Goal: Task Accomplishment & Management: Use online tool/utility

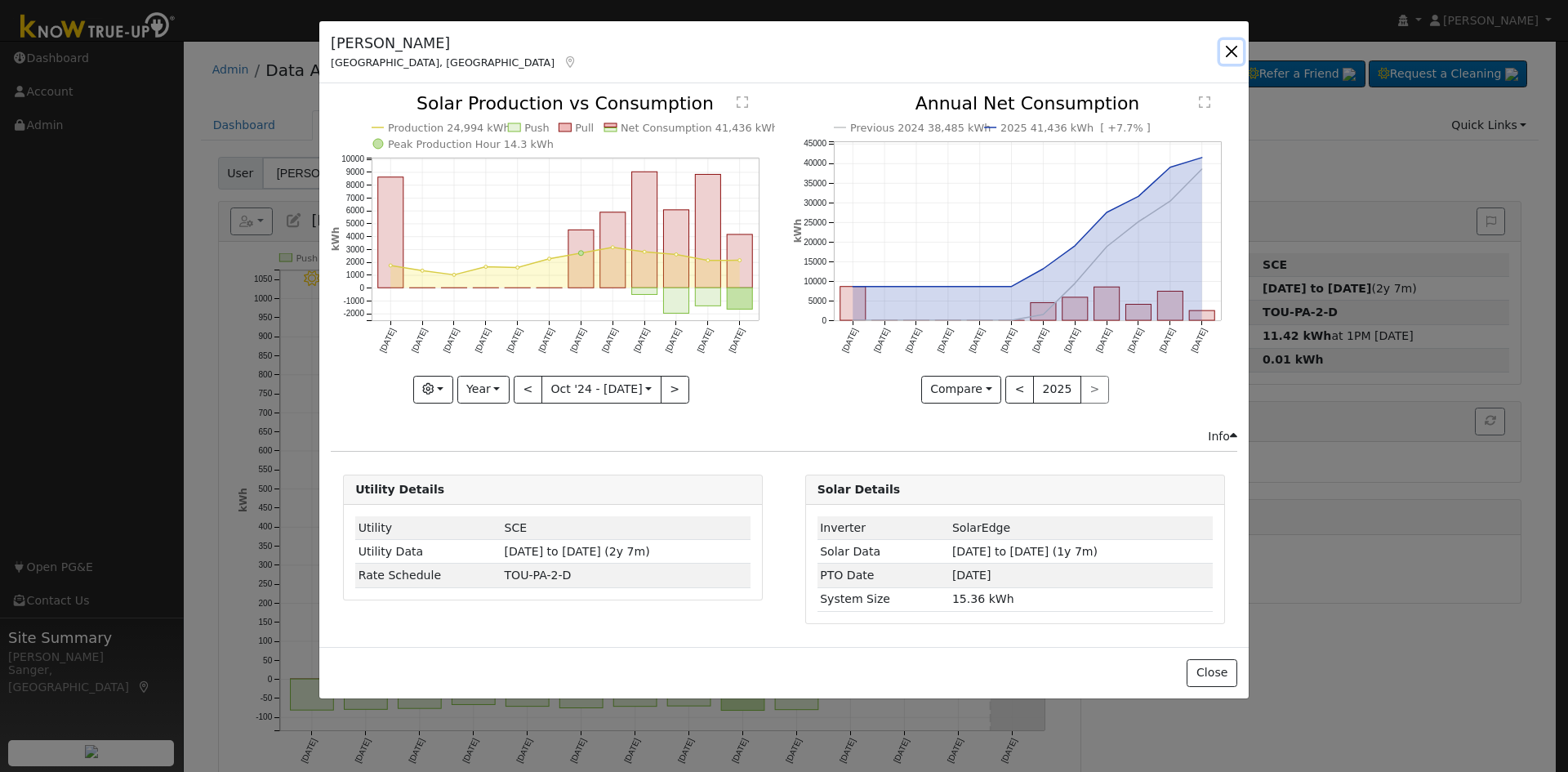
click at [1225, 48] on button "button" at bounding box center [1232, 51] width 23 height 23
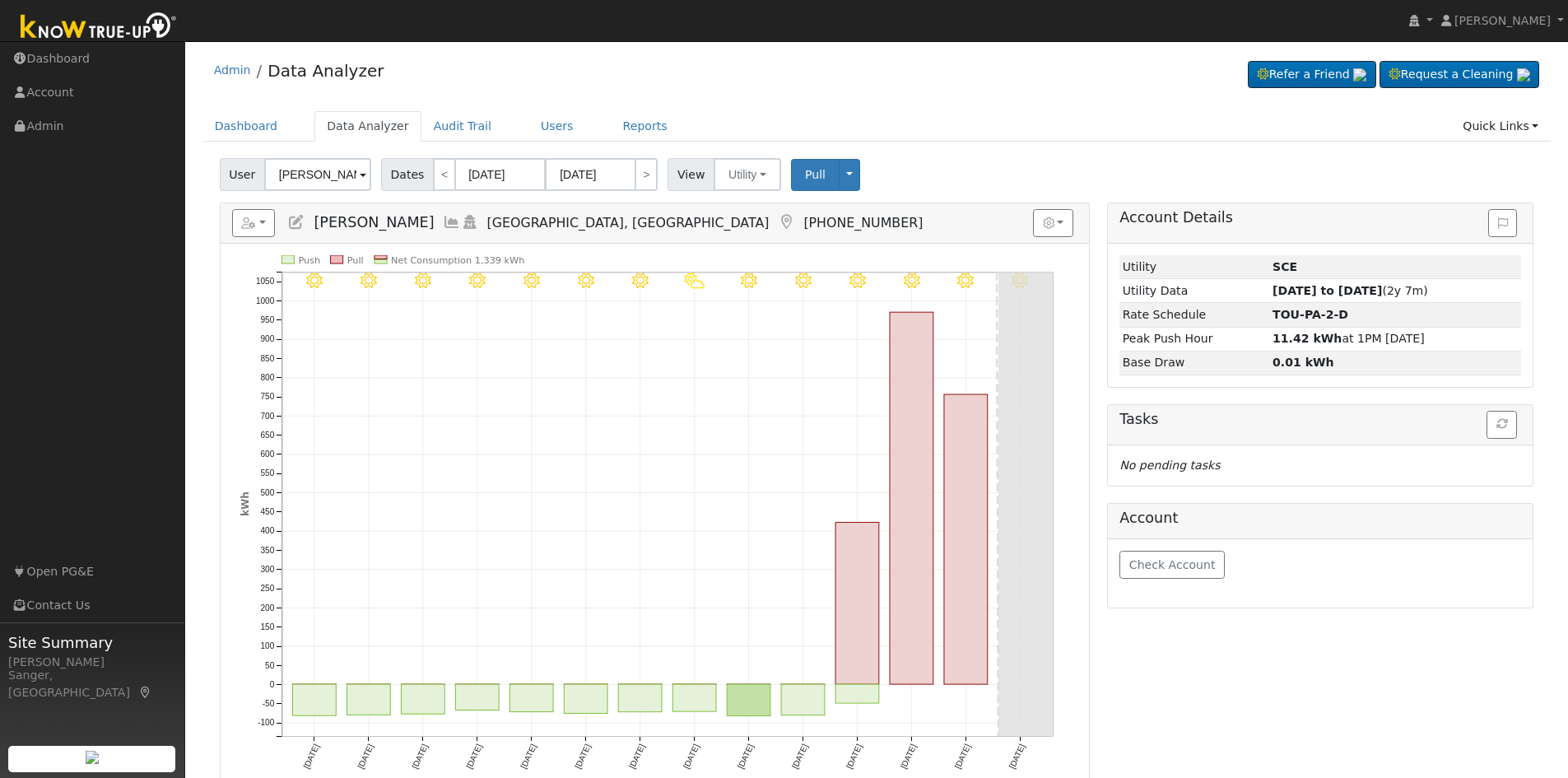
click at [443, 216] on icon at bounding box center [452, 222] width 18 height 15
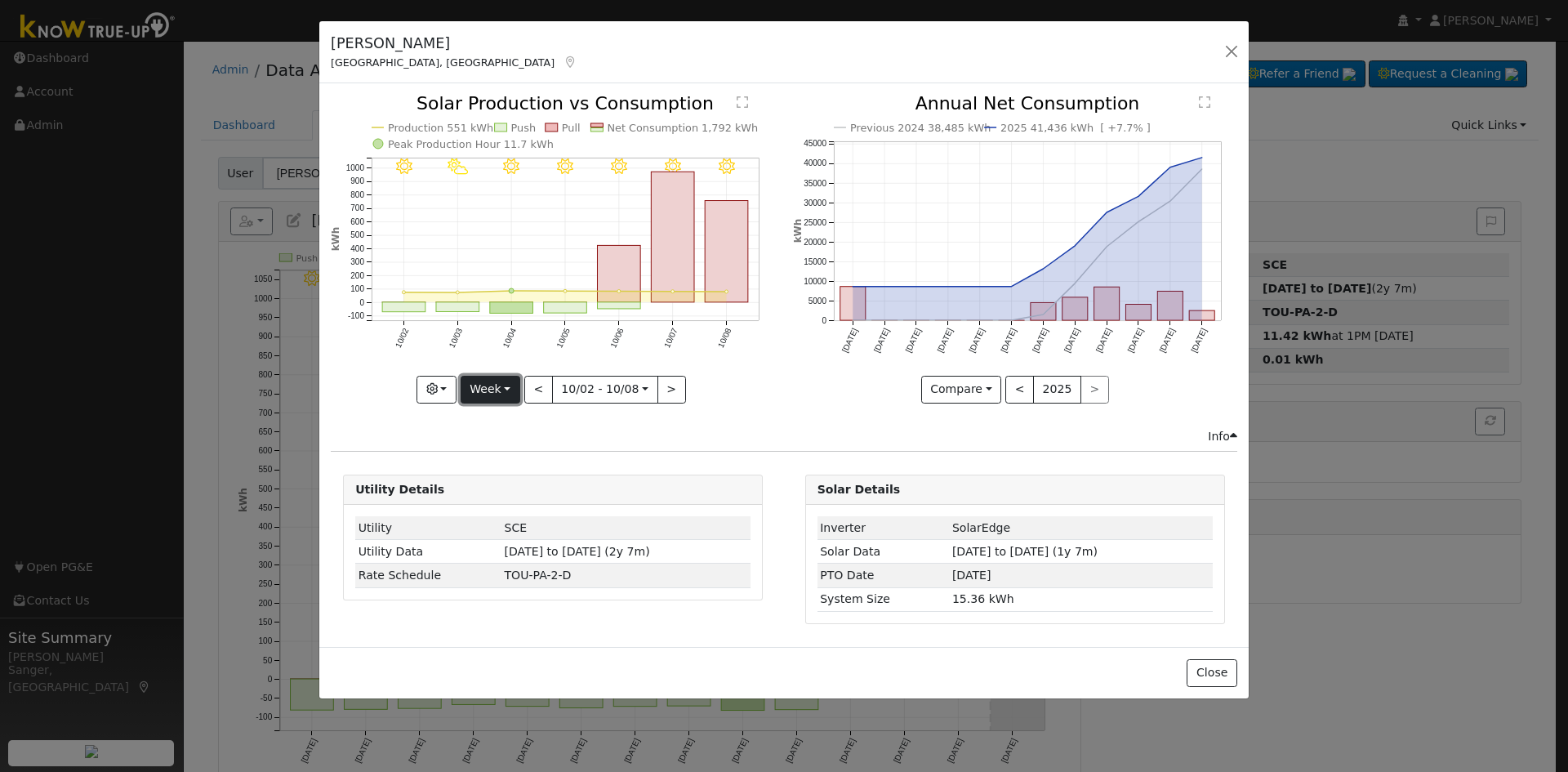
click at [487, 390] on button "Week" at bounding box center [491, 389] width 60 height 27
click at [500, 518] on link "Custom" at bounding box center [518, 516] width 114 height 23
click at [544, 390] on input "2025-10-02" at bounding box center [554, 390] width 60 height 26
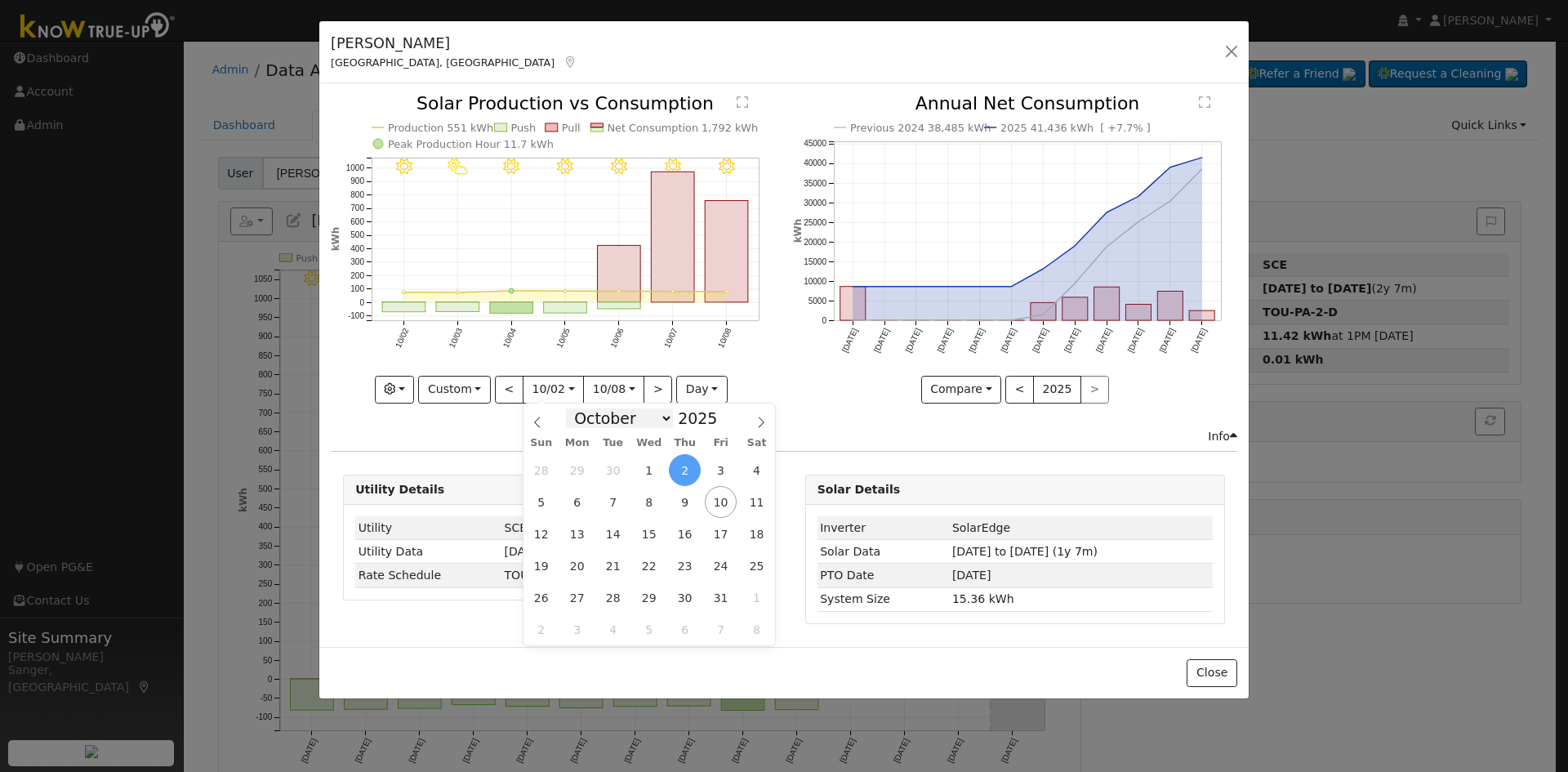
click at [598, 419] on select "January February March April May June July August September October November De…" at bounding box center [619, 418] width 107 height 19
select select "3"
click at [579, 408] on select "January February March April May June July August September October November De…" at bounding box center [619, 418] width 107 height 19
click at [720, 426] on span at bounding box center [726, 423] width 11 height 9
type input "2024"
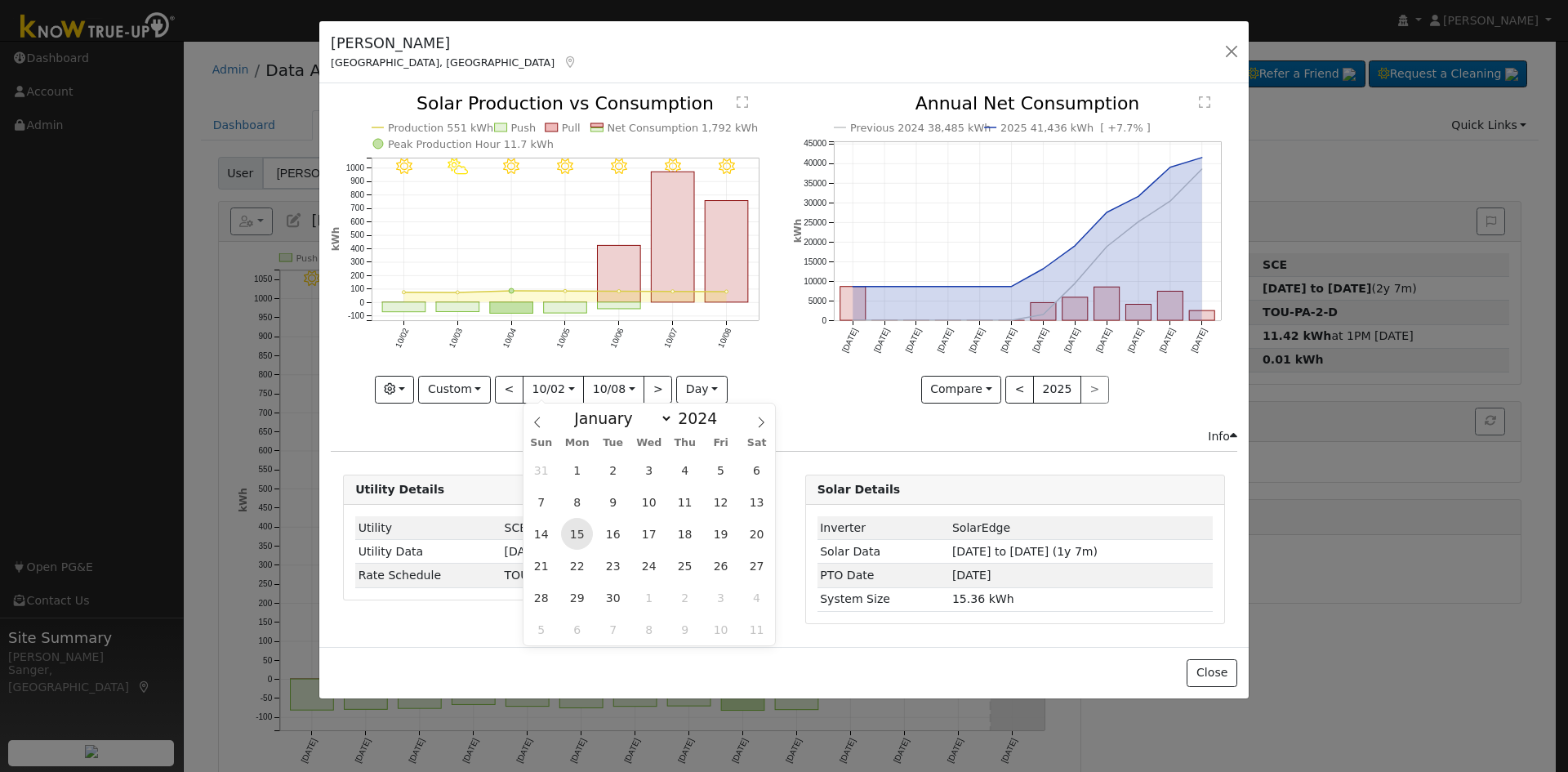
click at [582, 537] on span "15" at bounding box center [577, 534] width 32 height 32
type input "2024-04-15"
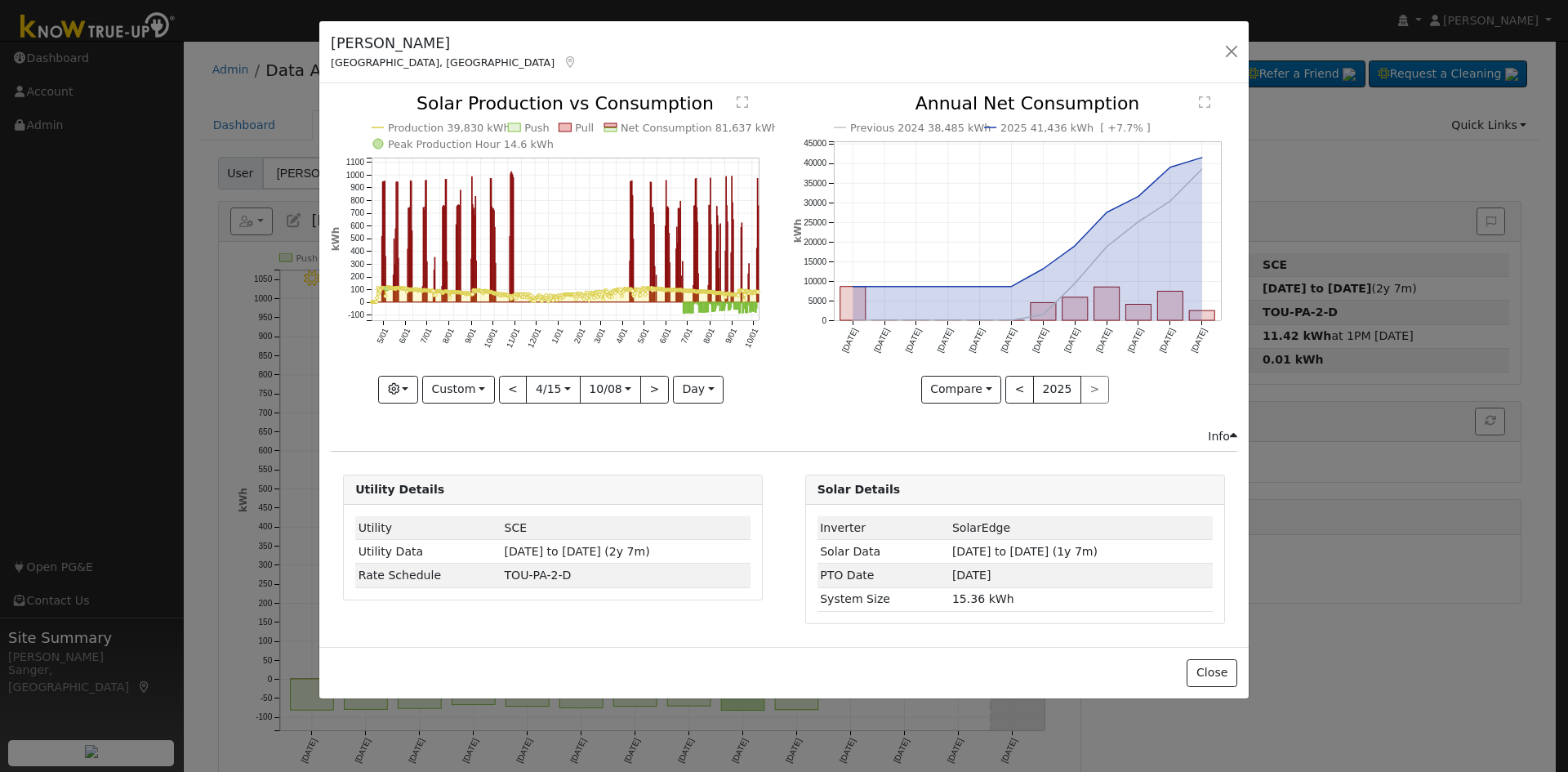
click at [604, 392] on input "2025-10-08" at bounding box center [611, 390] width 60 height 26
click at [671, 420] on select "January February March April May June July August September October November De…" at bounding box center [676, 418] width 107 height 19
select select "3"
click at [636, 408] on select "January February March April May June July August September October November De…" at bounding box center [676, 418] width 107 height 19
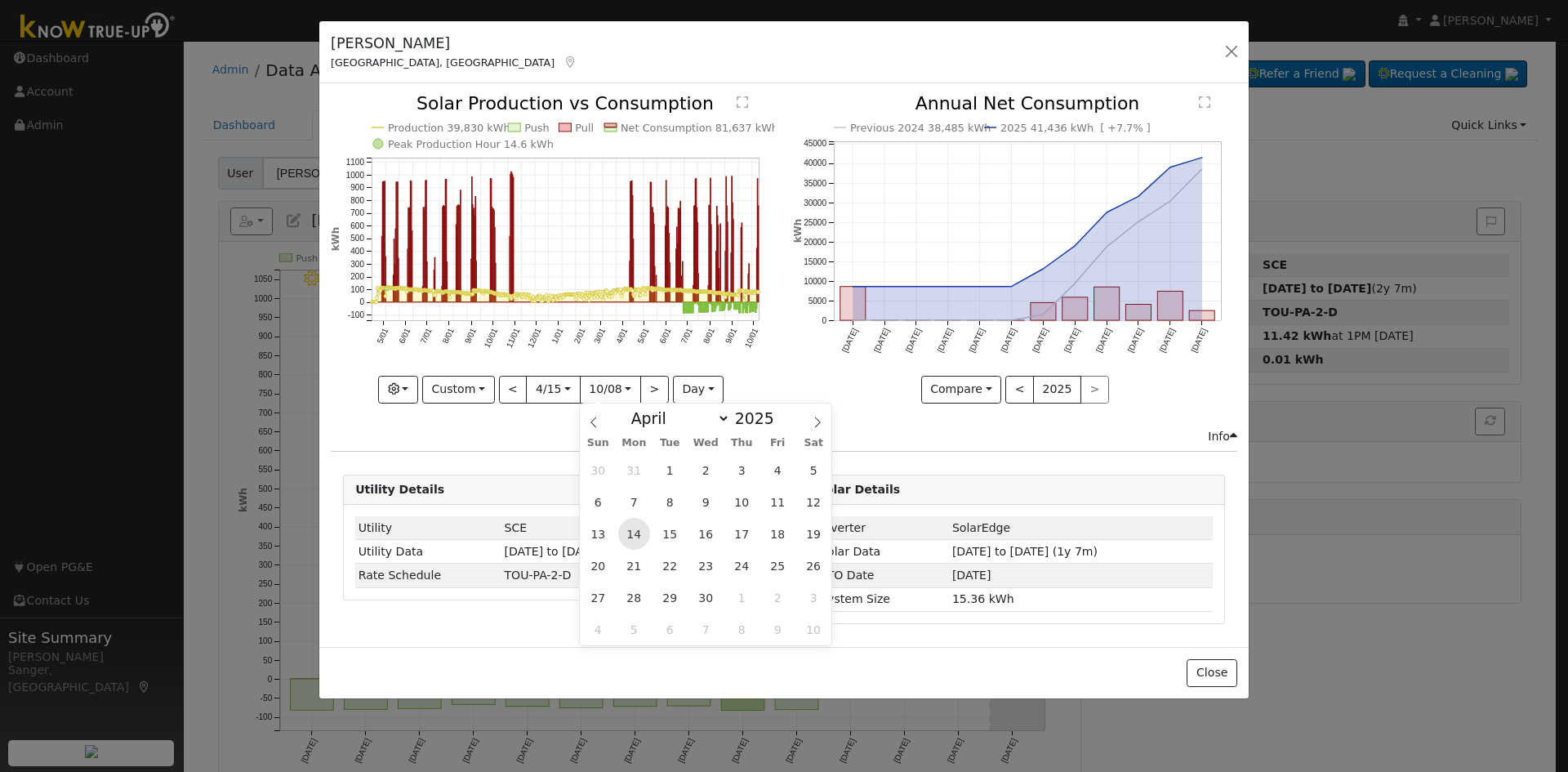
click at [636, 528] on span "14" at bounding box center [634, 534] width 32 height 32
type input "2025-04-14"
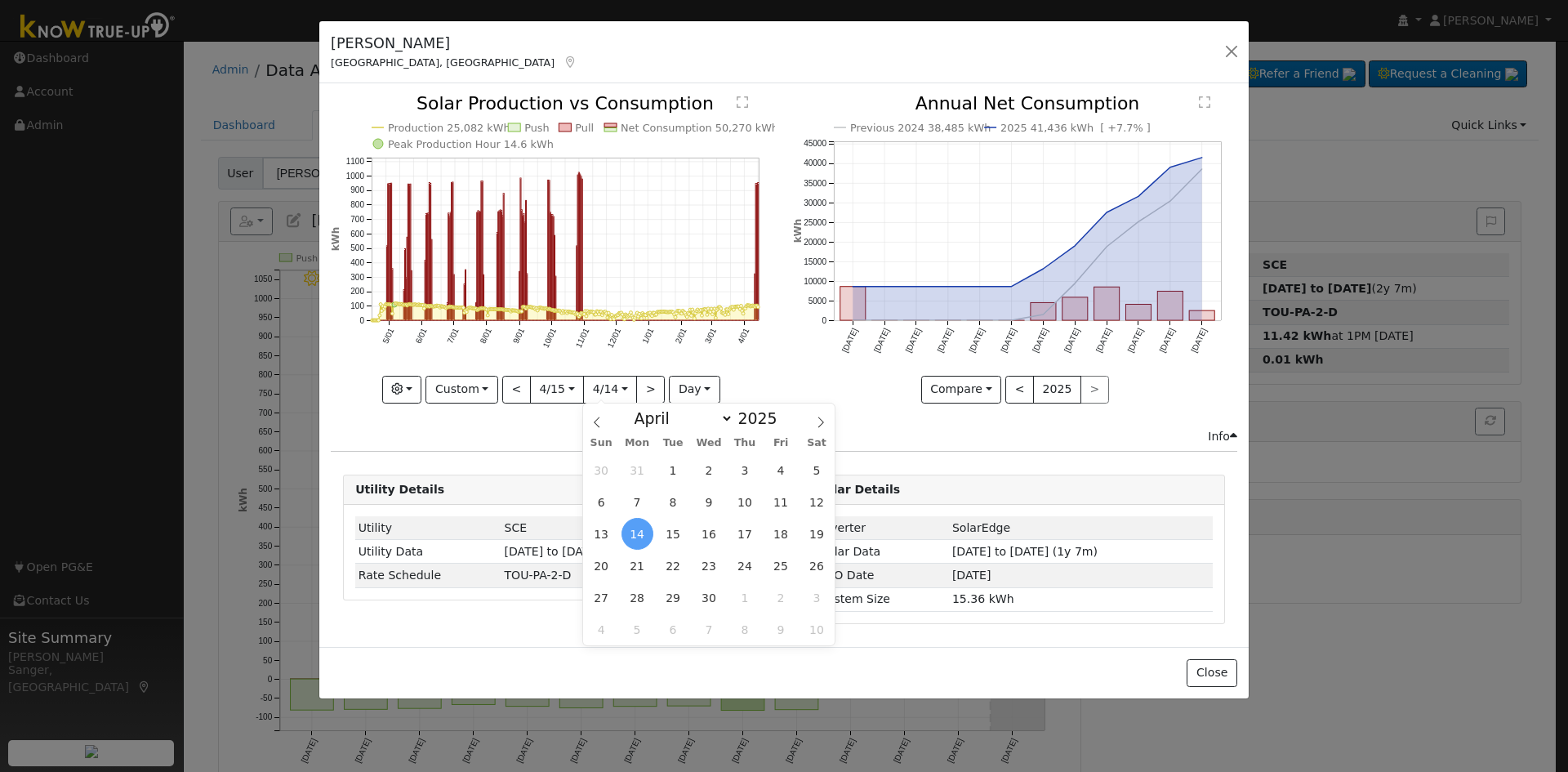
click at [637, 536] on span "14" at bounding box center [637, 534] width 32 height 32
click at [547, 397] on input "2024-04-15" at bounding box center [556, 390] width 52 height 26
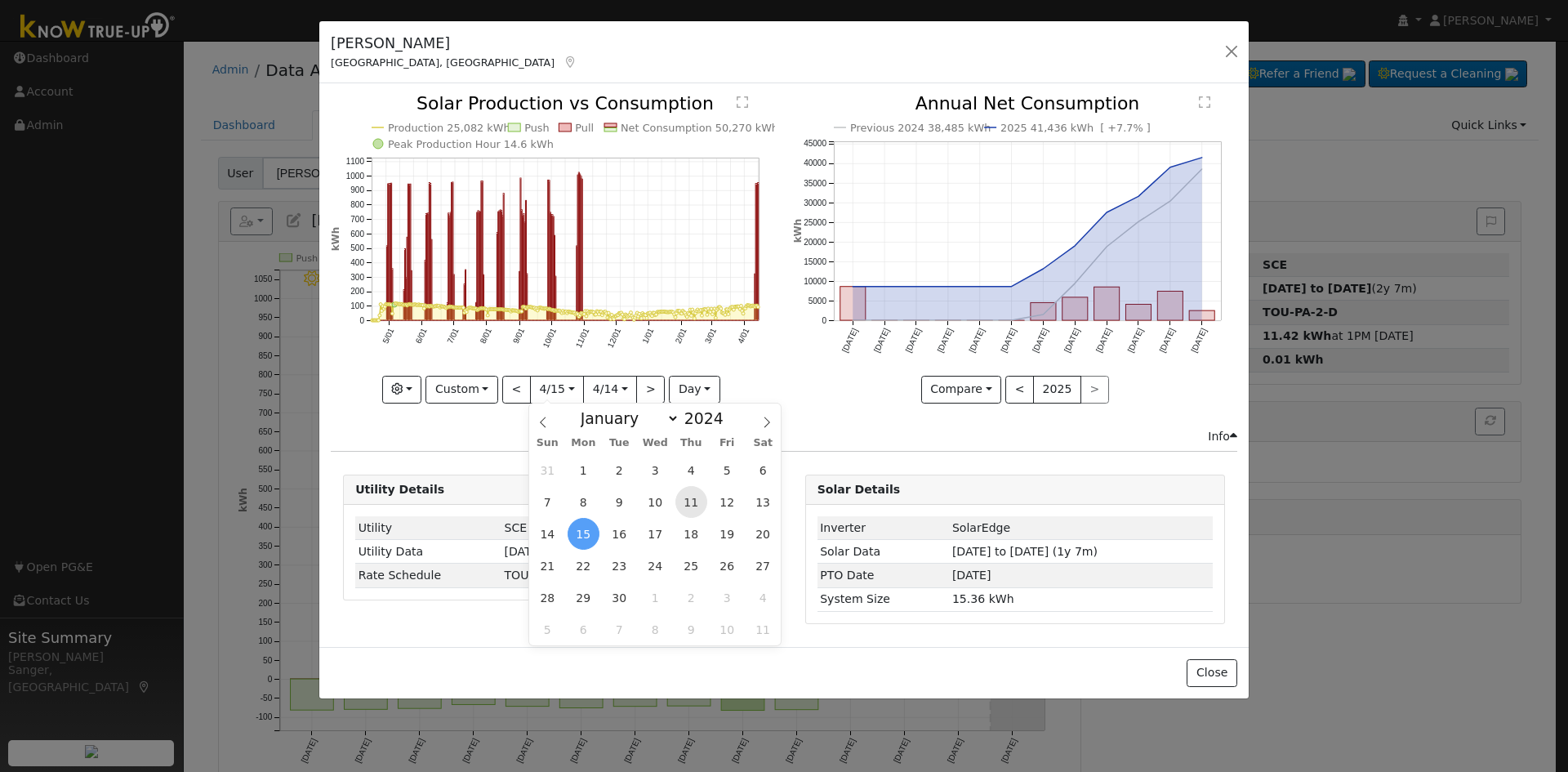
click at [693, 498] on span "11" at bounding box center [691, 502] width 32 height 32
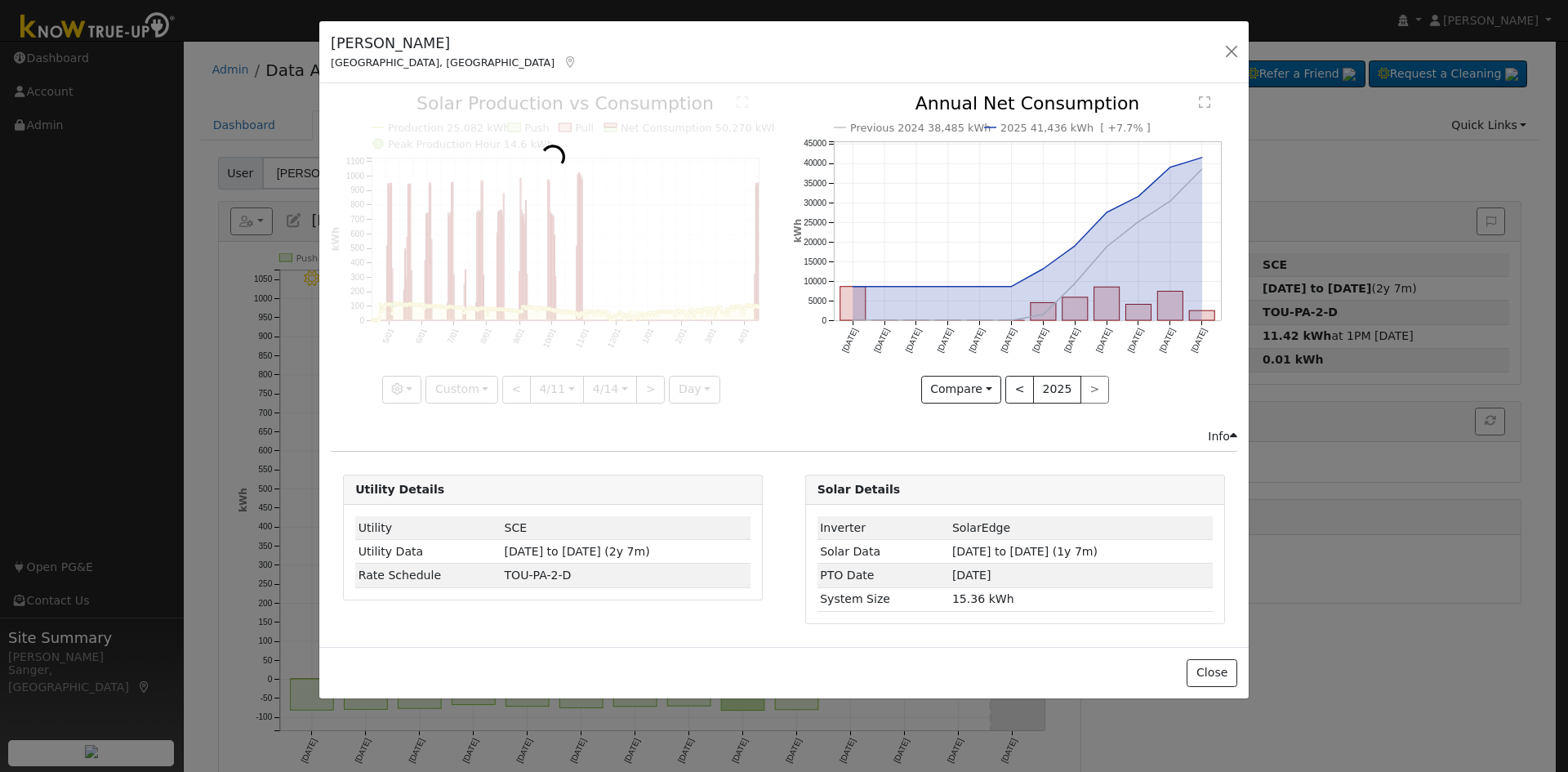
scroll to position [0, 12]
click at [551, 386] on div at bounding box center [553, 248] width 444 height 308
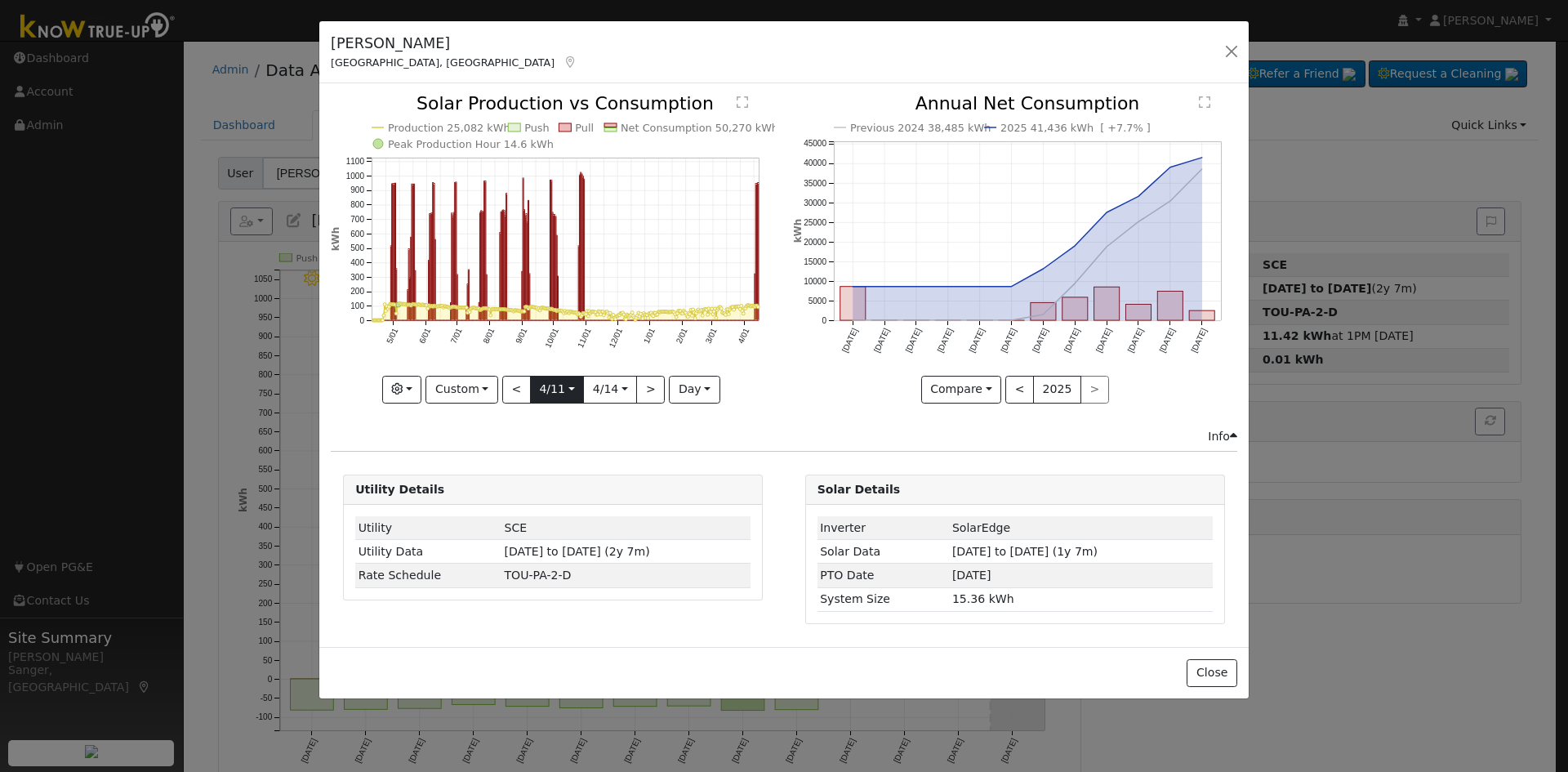
click at [539, 386] on input "2024-04-11" at bounding box center [556, 390] width 52 height 26
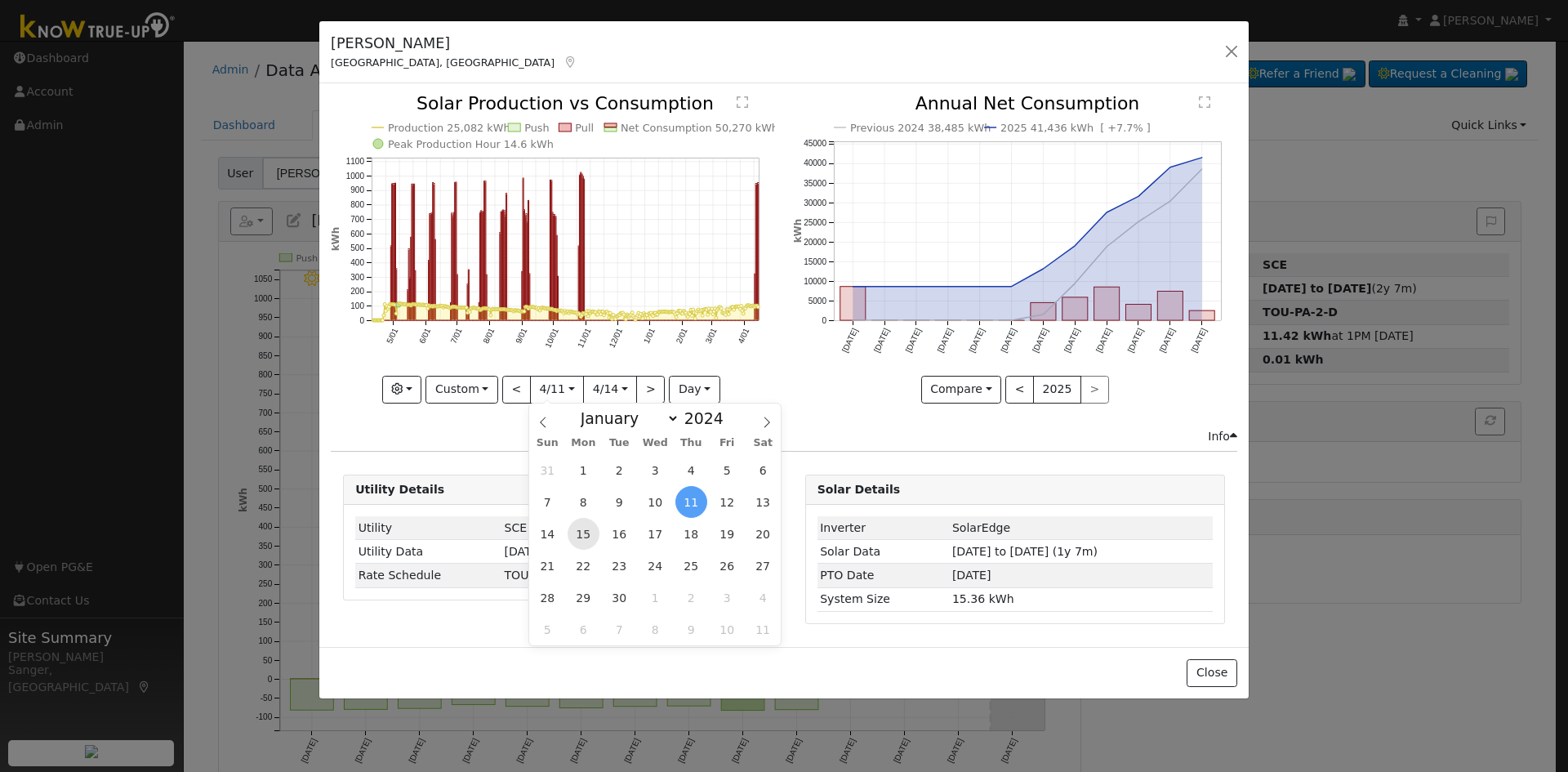
click at [583, 534] on span "15" at bounding box center [584, 534] width 32 height 32
type input "2024-04-15"
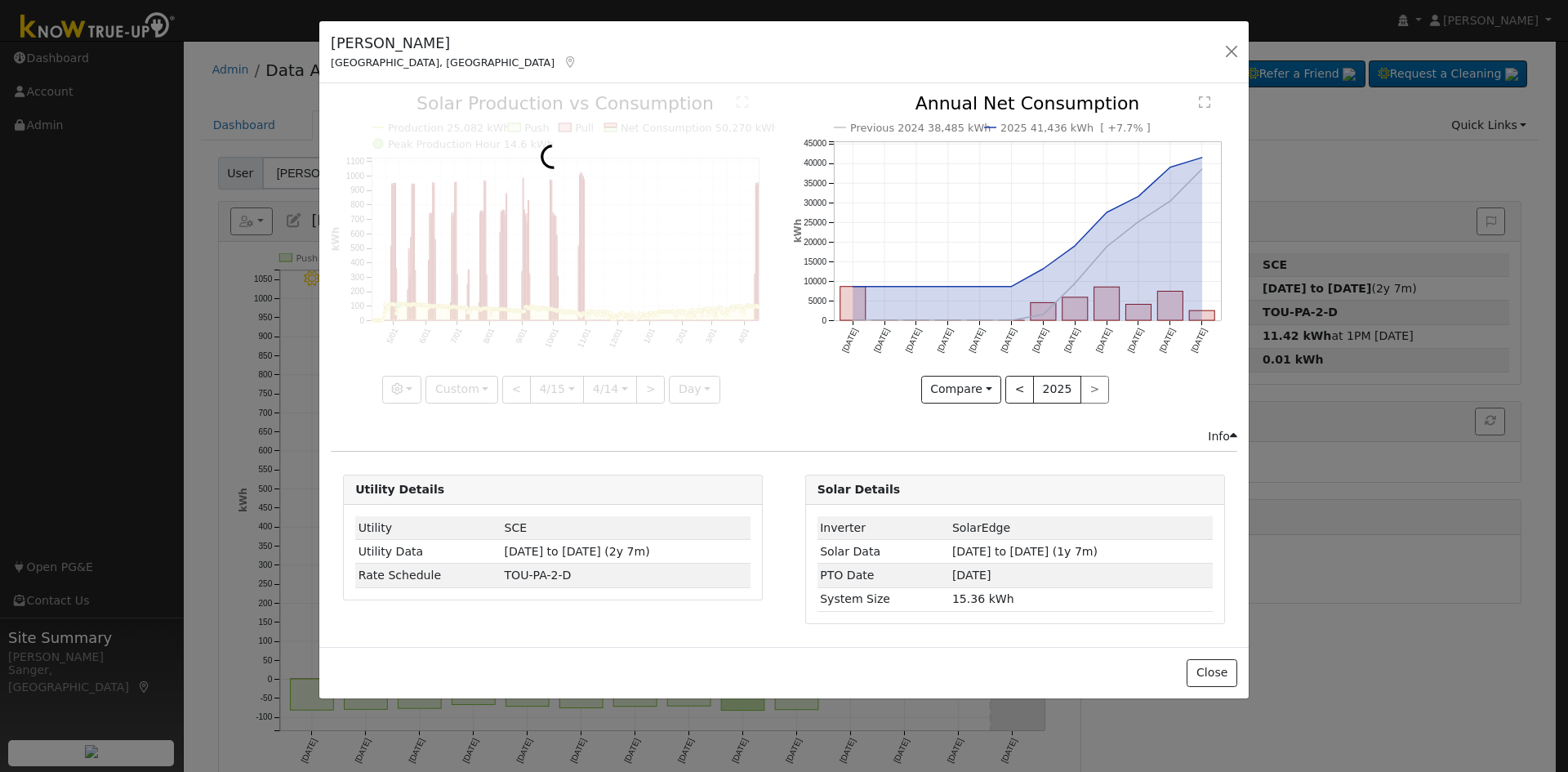
scroll to position [0, 12]
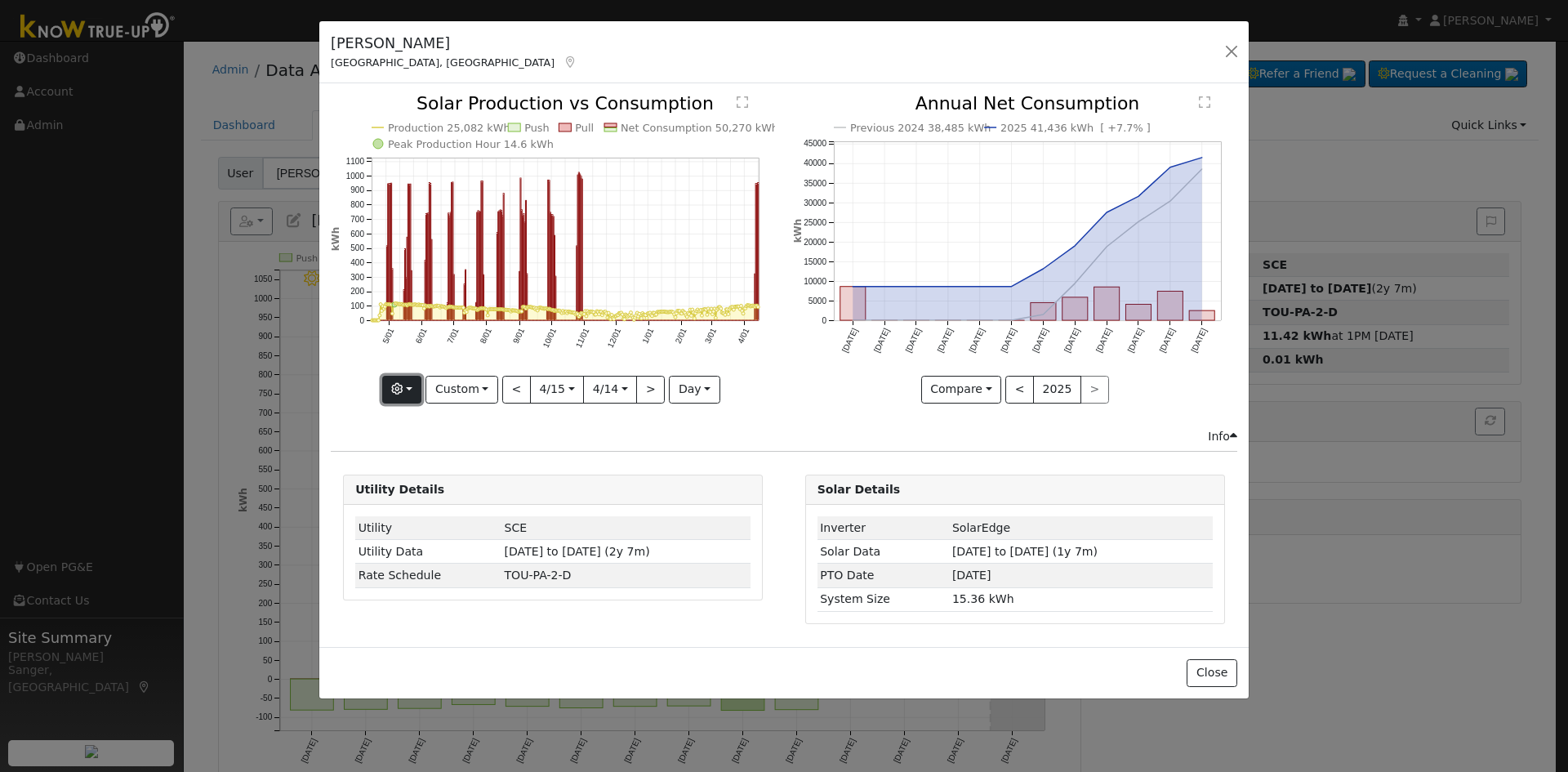
click at [399, 387] on icon "button" at bounding box center [396, 389] width 11 height 11
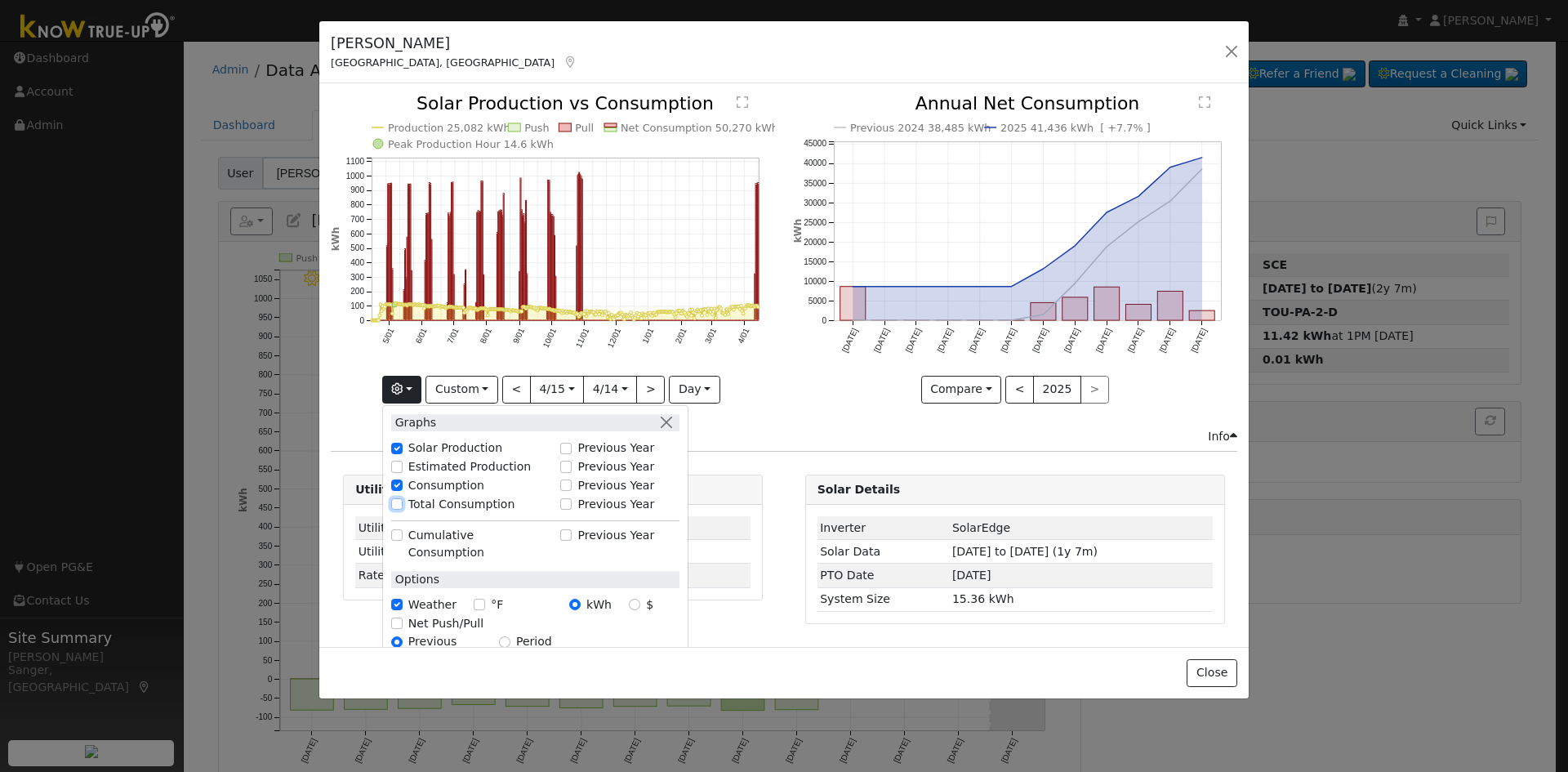
click at [403, 504] on input "Total Consumption" at bounding box center [396, 503] width 11 height 11
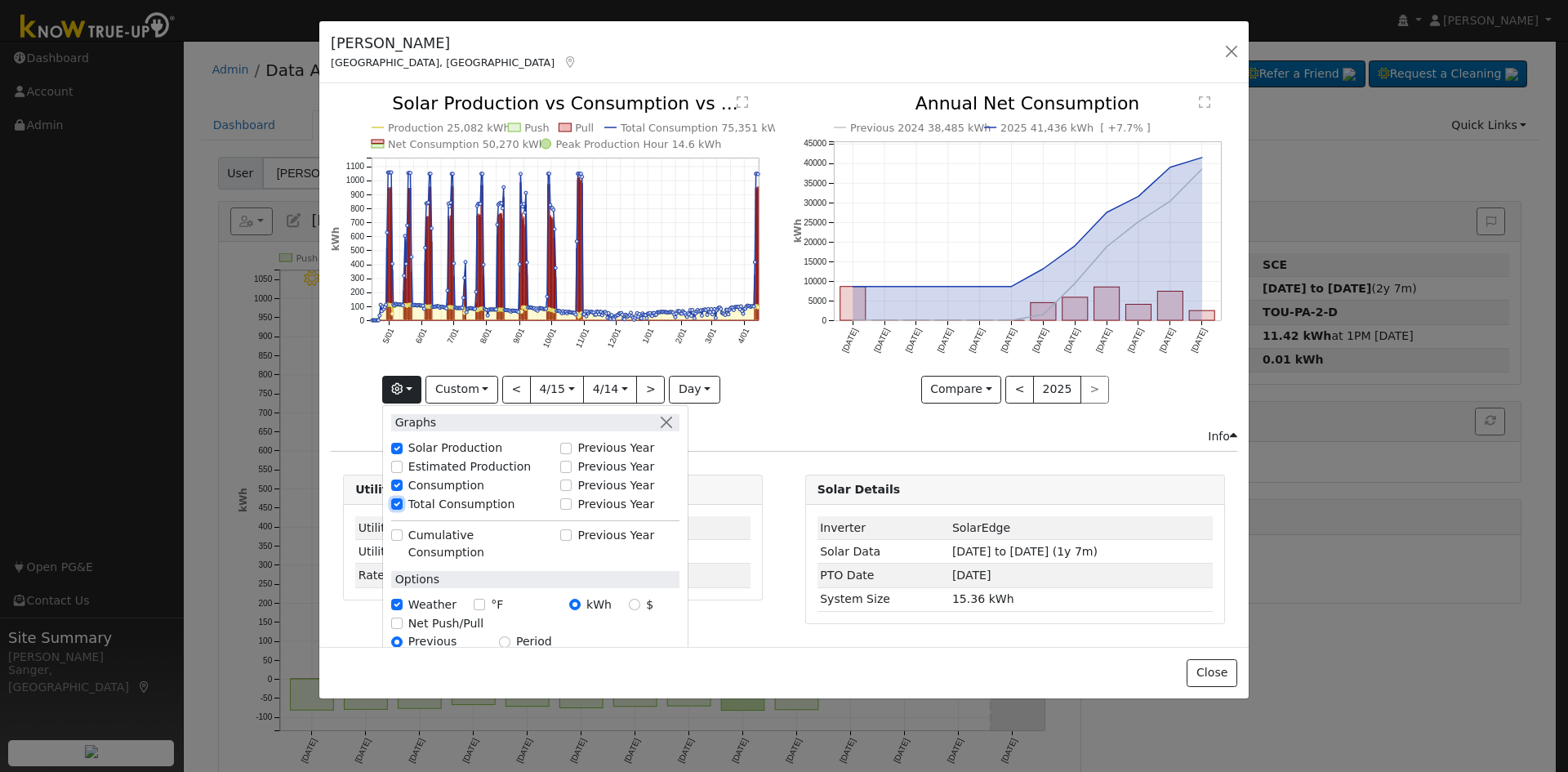
click at [403, 505] on input "Total Consumption" at bounding box center [396, 503] width 11 height 11
checkbox input "false"
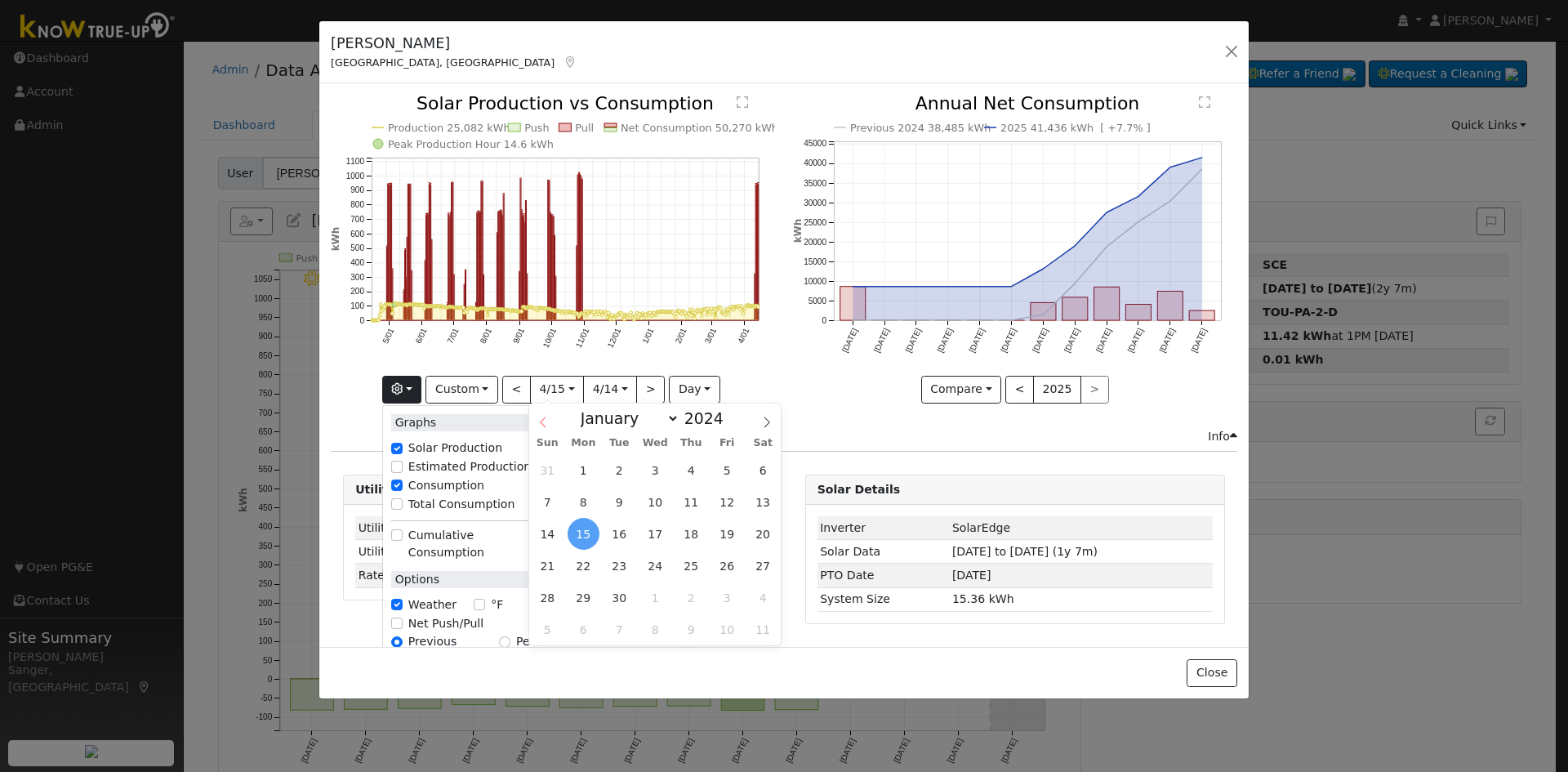
click at [555, 391] on input "2024-04-15" at bounding box center [556, 390] width 52 height 26
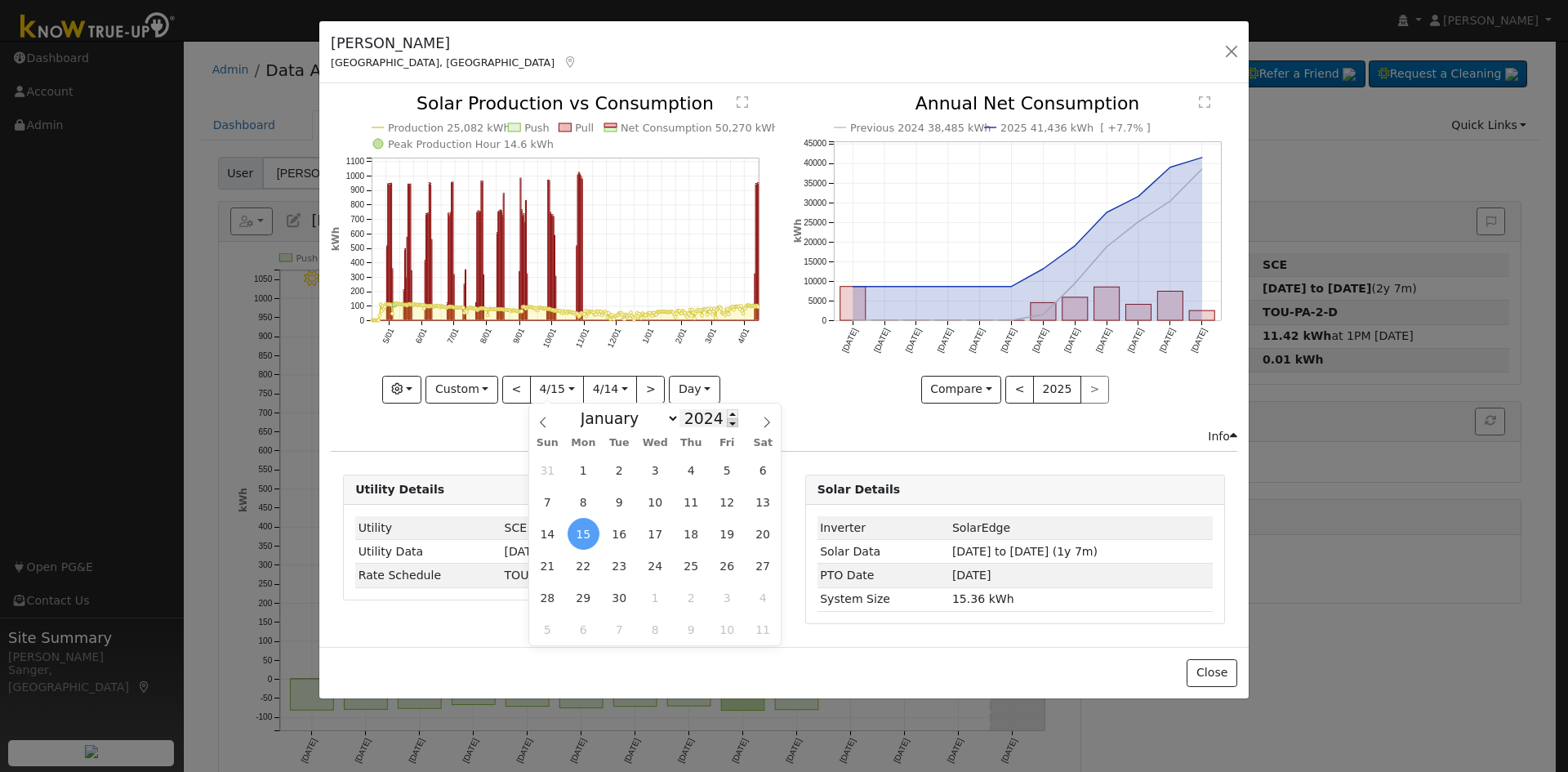
click at [727, 425] on span at bounding box center [732, 423] width 11 height 9
click at [727, 412] on span at bounding box center [732, 413] width 11 height 9
type input "2025"
click at [720, 504] on span "11" at bounding box center [727, 502] width 32 height 32
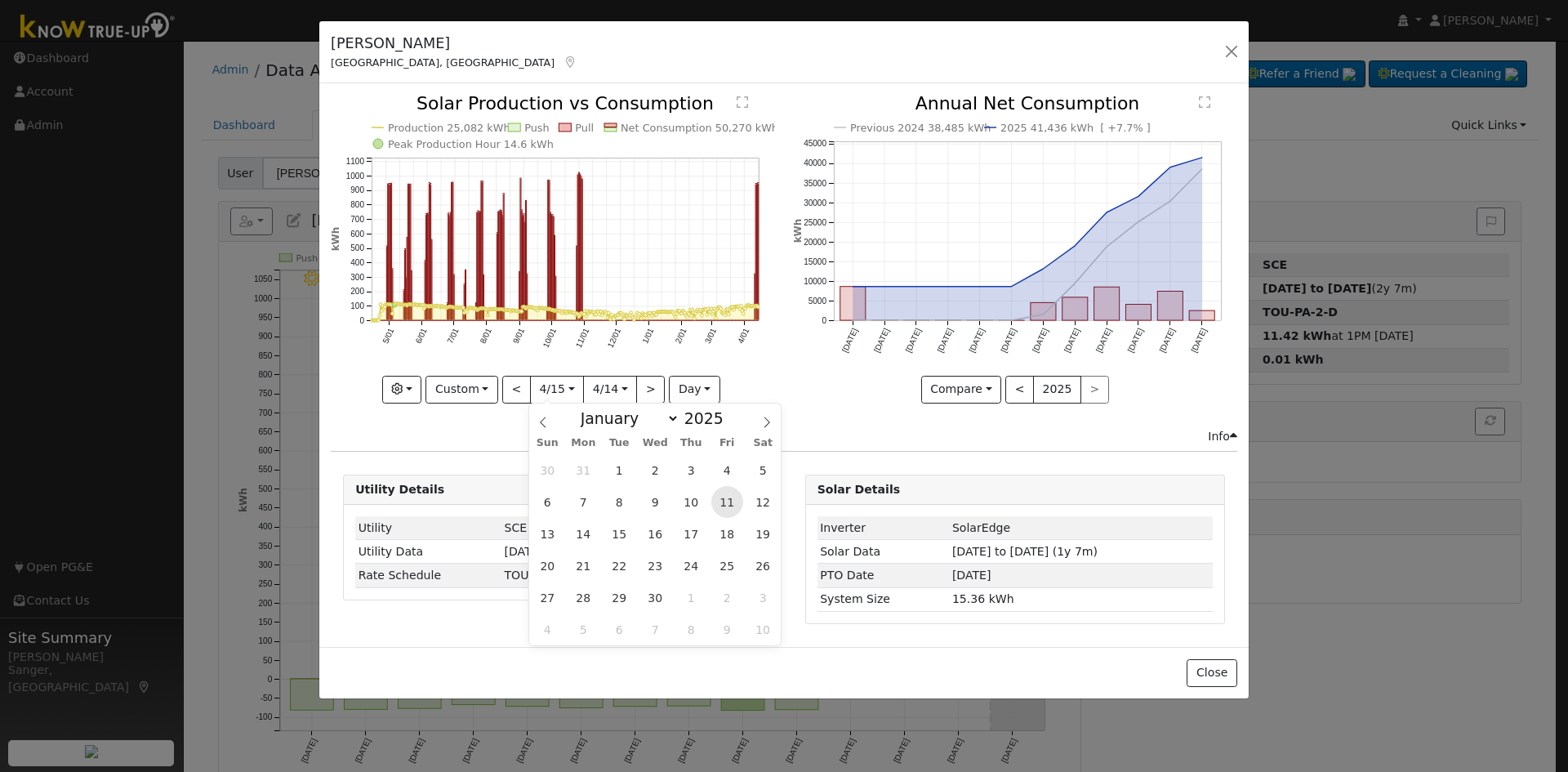
type input "2025-04-11"
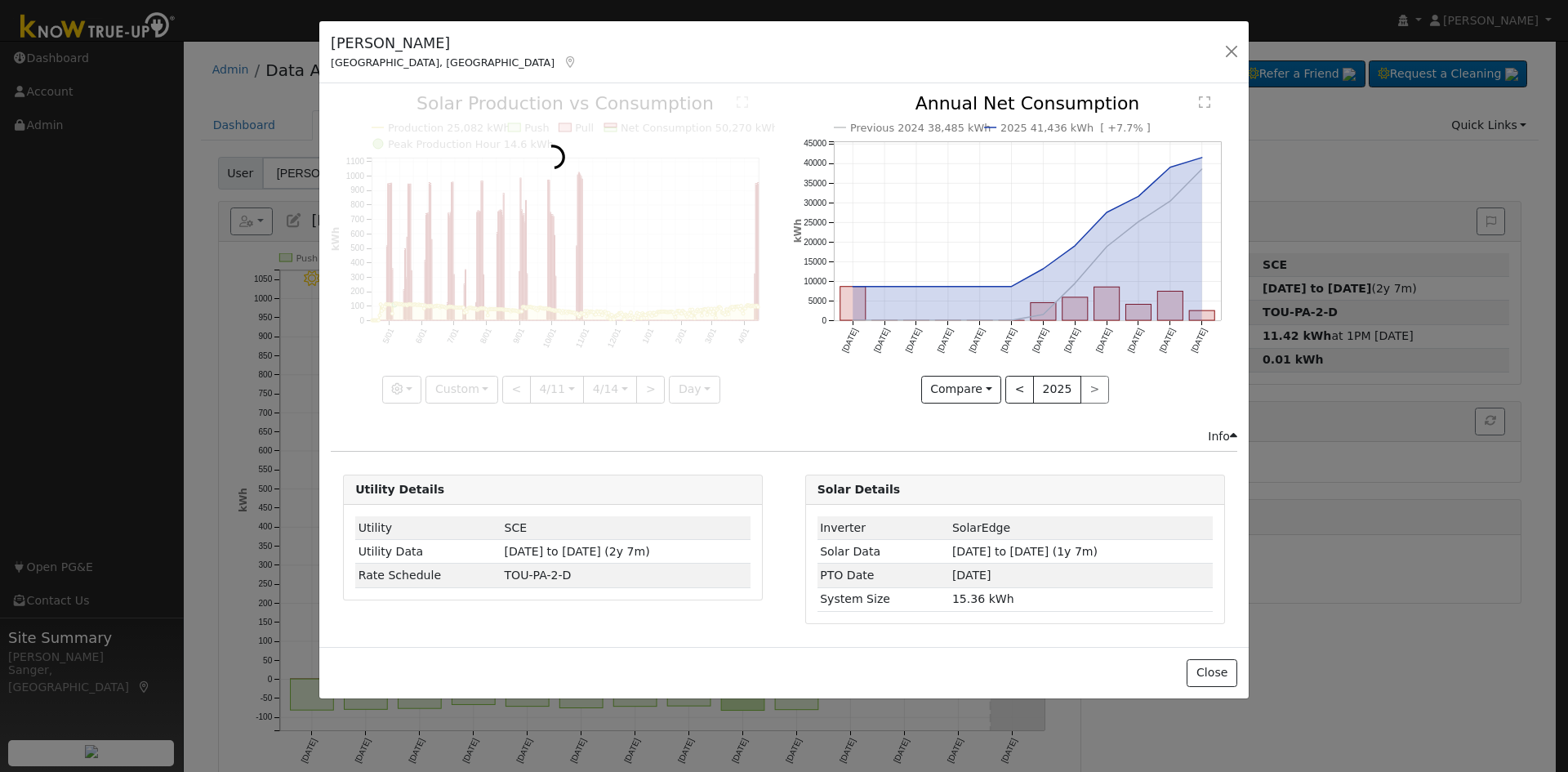
scroll to position [0, 12]
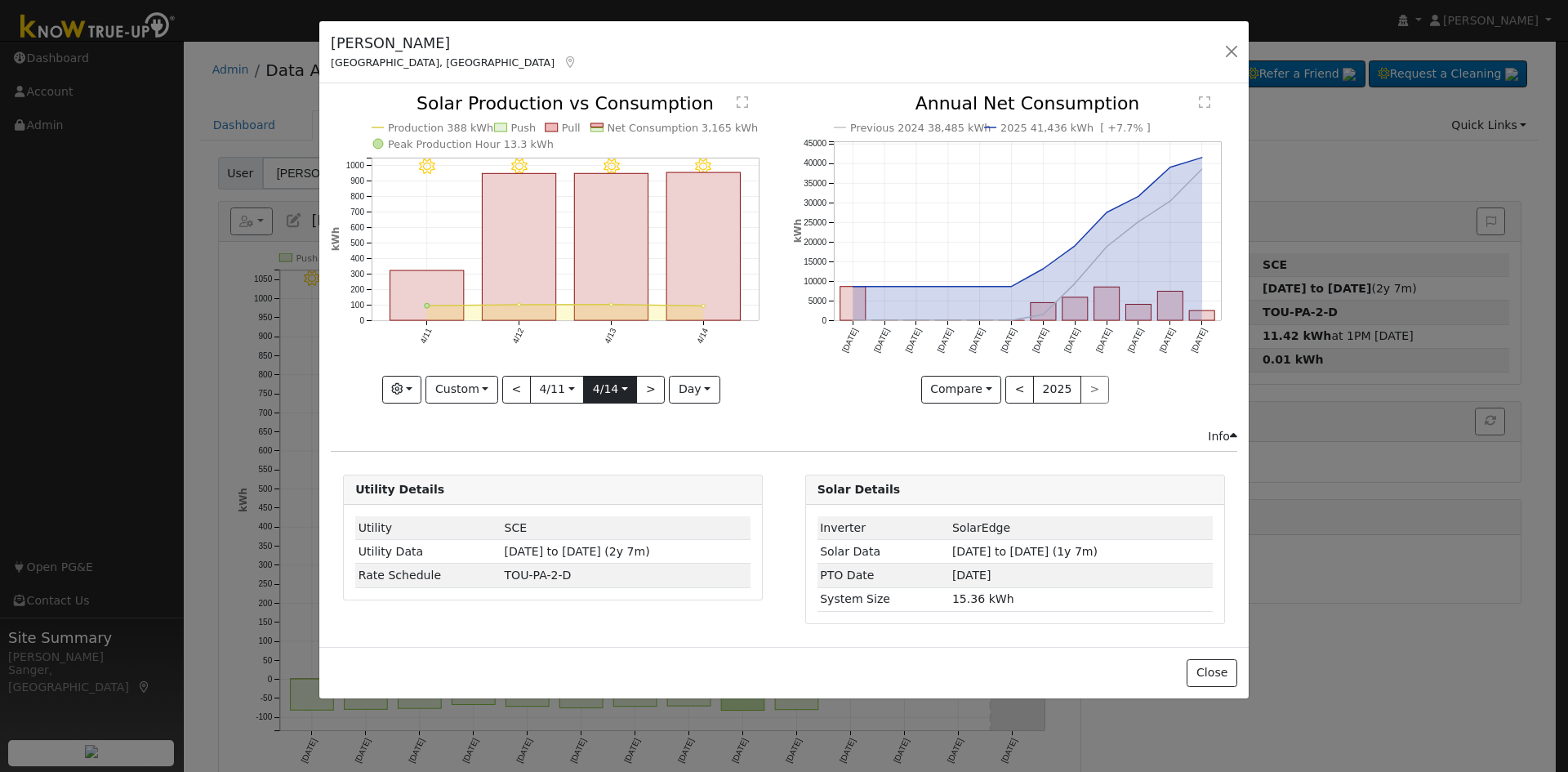
click at [608, 393] on input "2025-04-14" at bounding box center [609, 390] width 52 height 26
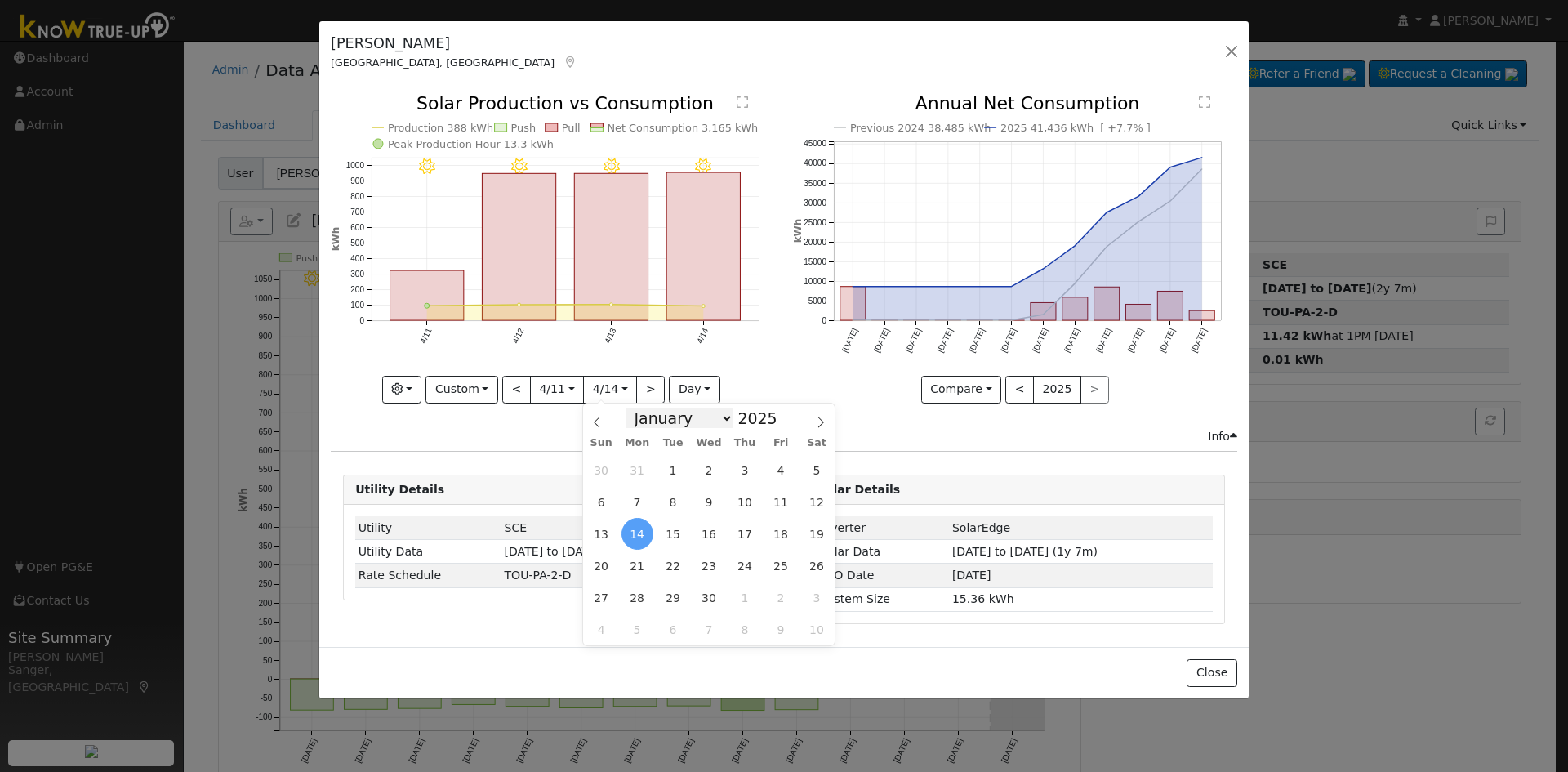
click at [659, 413] on select "January February March April May June July August September October November De…" at bounding box center [679, 418] width 107 height 19
select select "5"
click at [638, 408] on select "January February March April May June July August September October November De…" at bounding box center [679, 418] width 107 height 19
click at [670, 564] on span "24" at bounding box center [674, 565] width 32 height 32
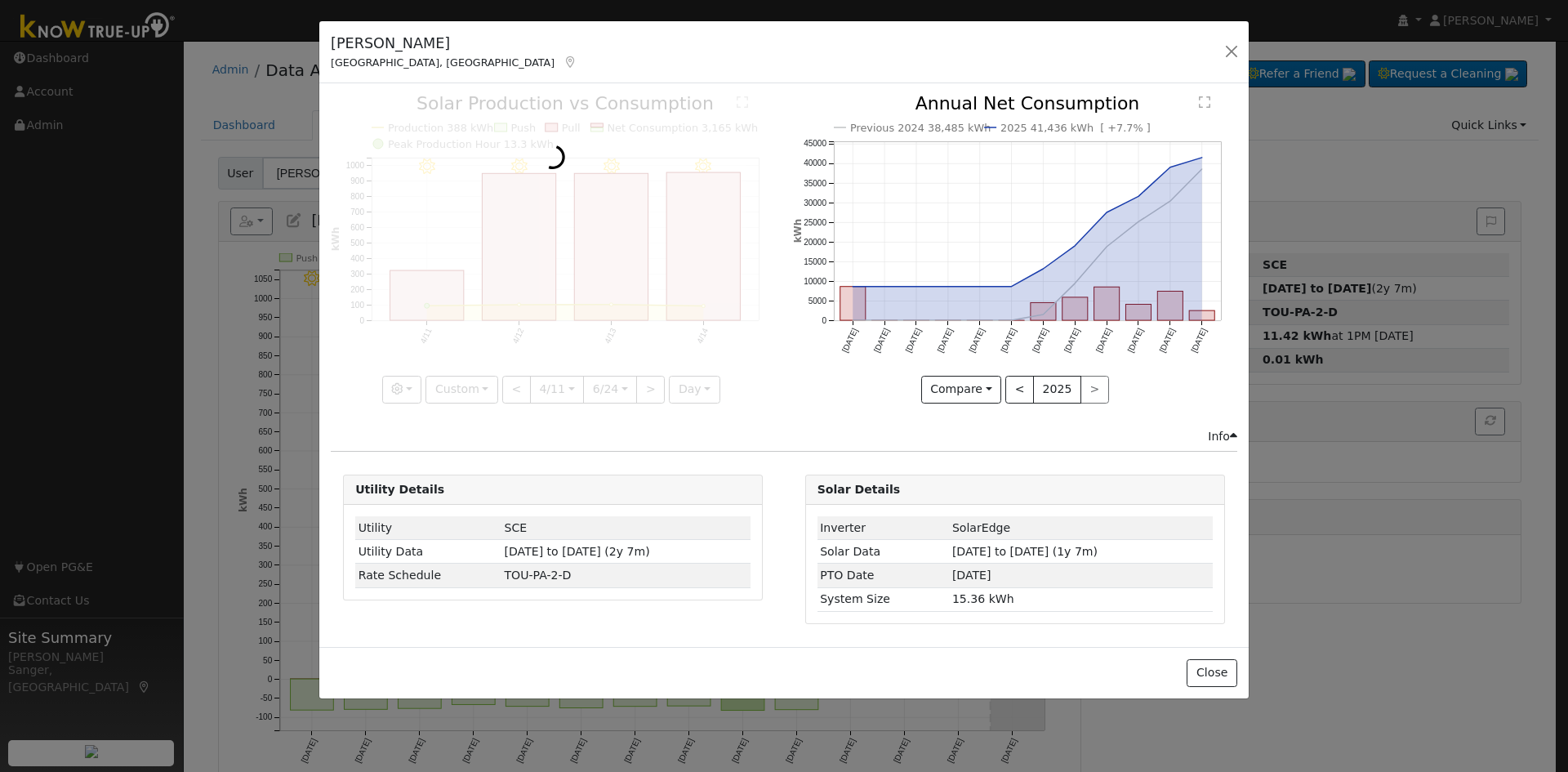
scroll to position [0, 12]
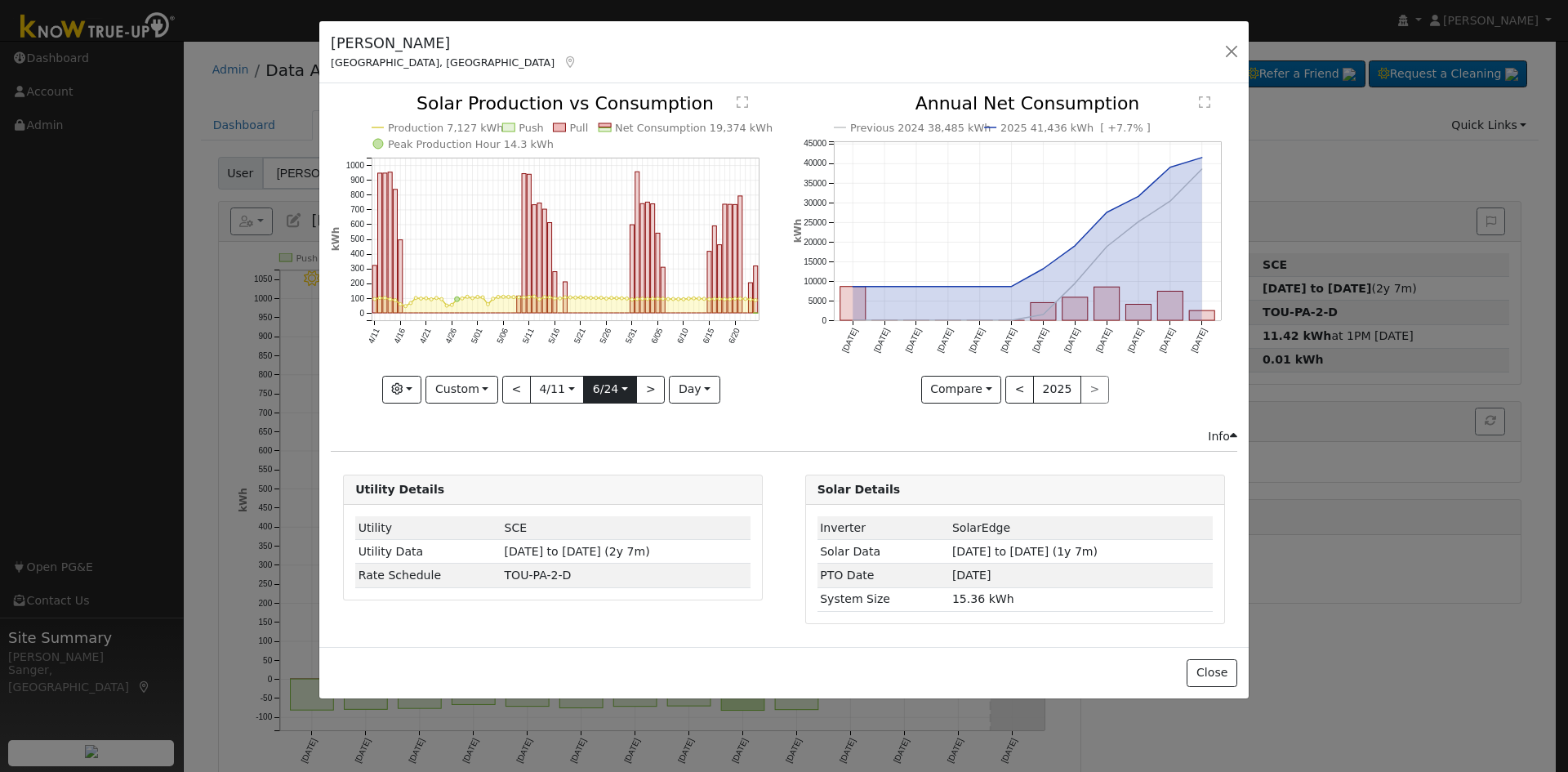
click at [610, 391] on input "2025-06-24" at bounding box center [609, 390] width 52 height 26
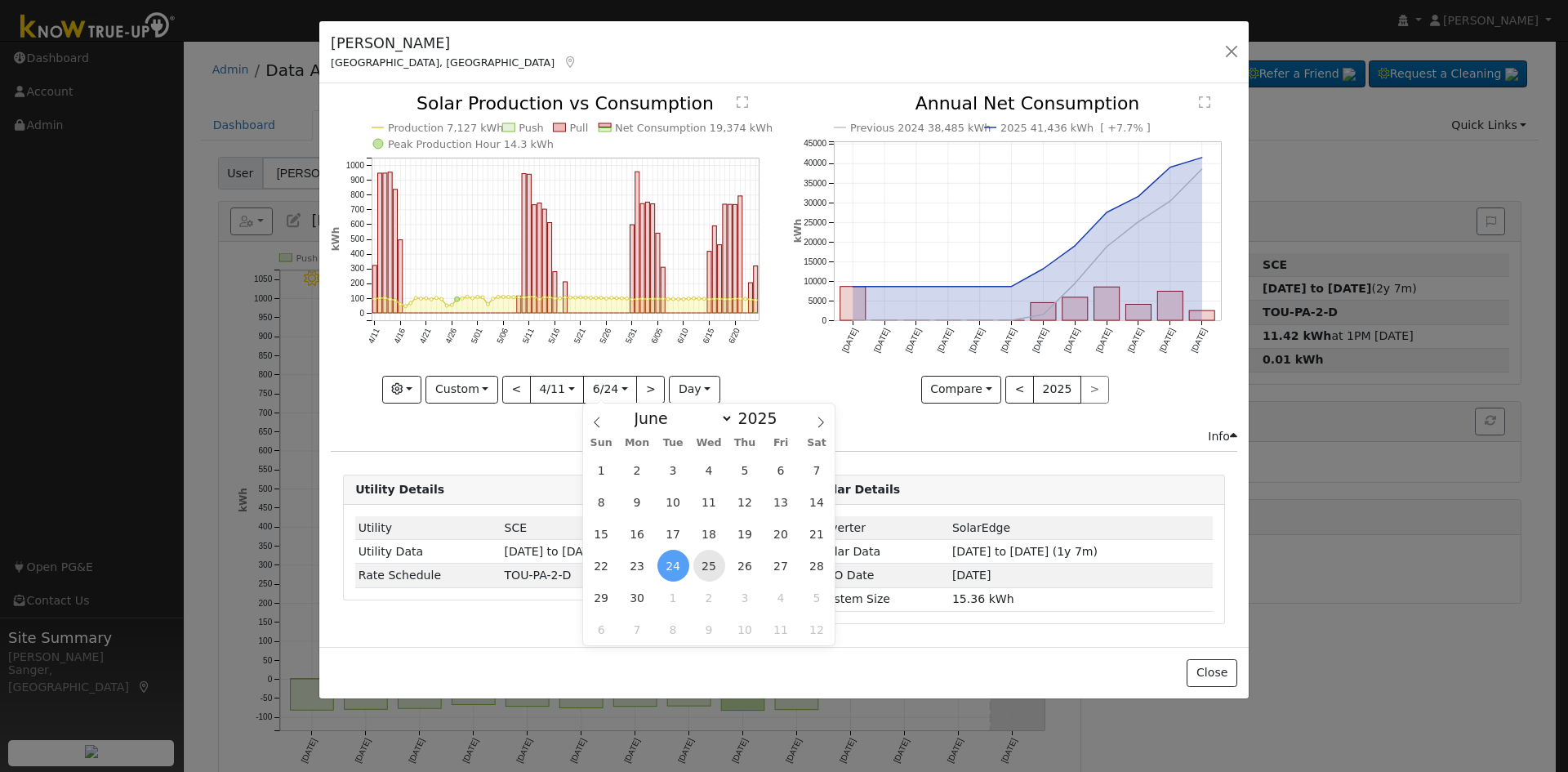
click at [699, 569] on span "25" at bounding box center [709, 565] width 32 height 32
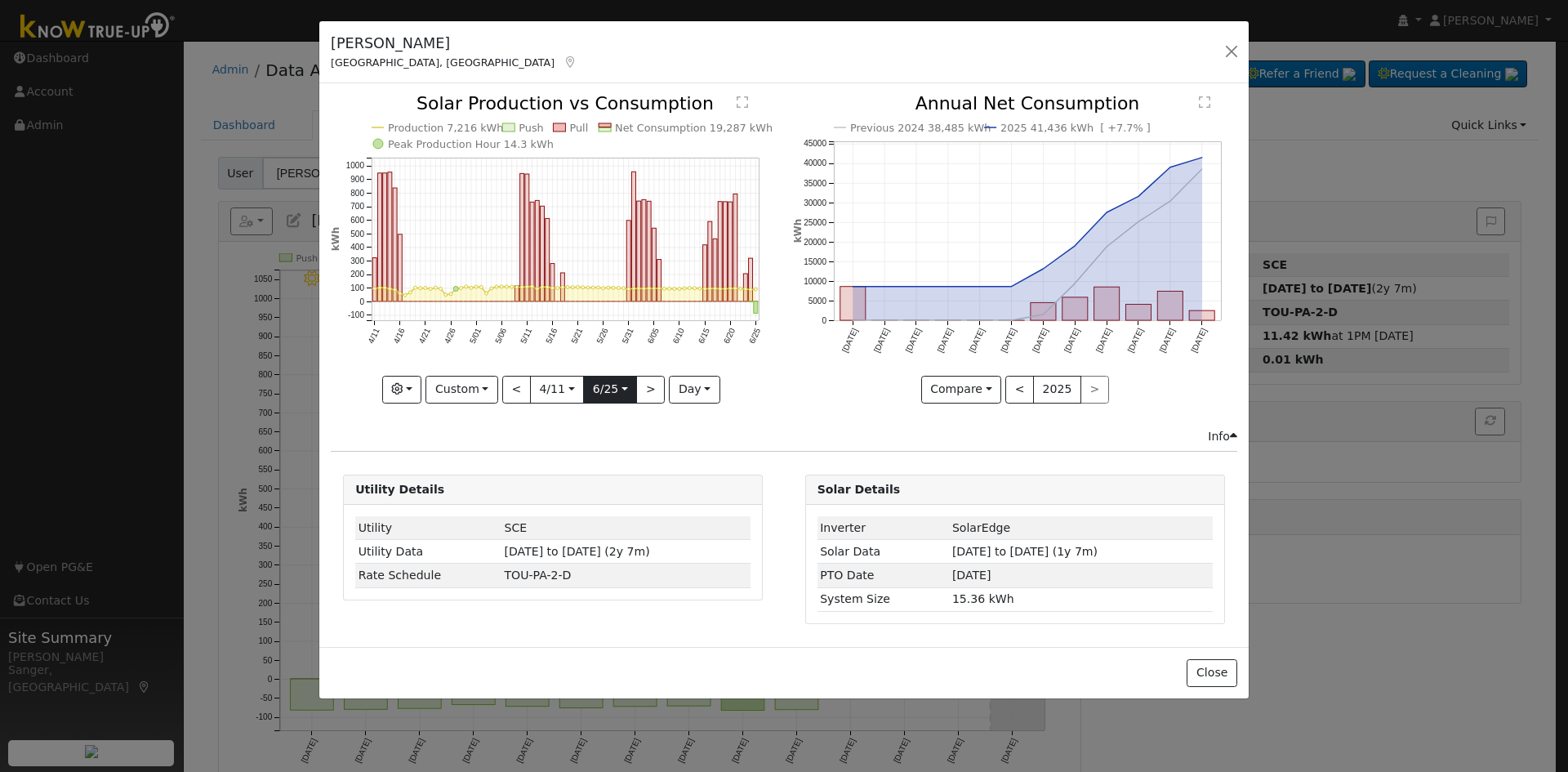
click at [607, 383] on input "2025-06-25" at bounding box center [609, 390] width 52 height 26
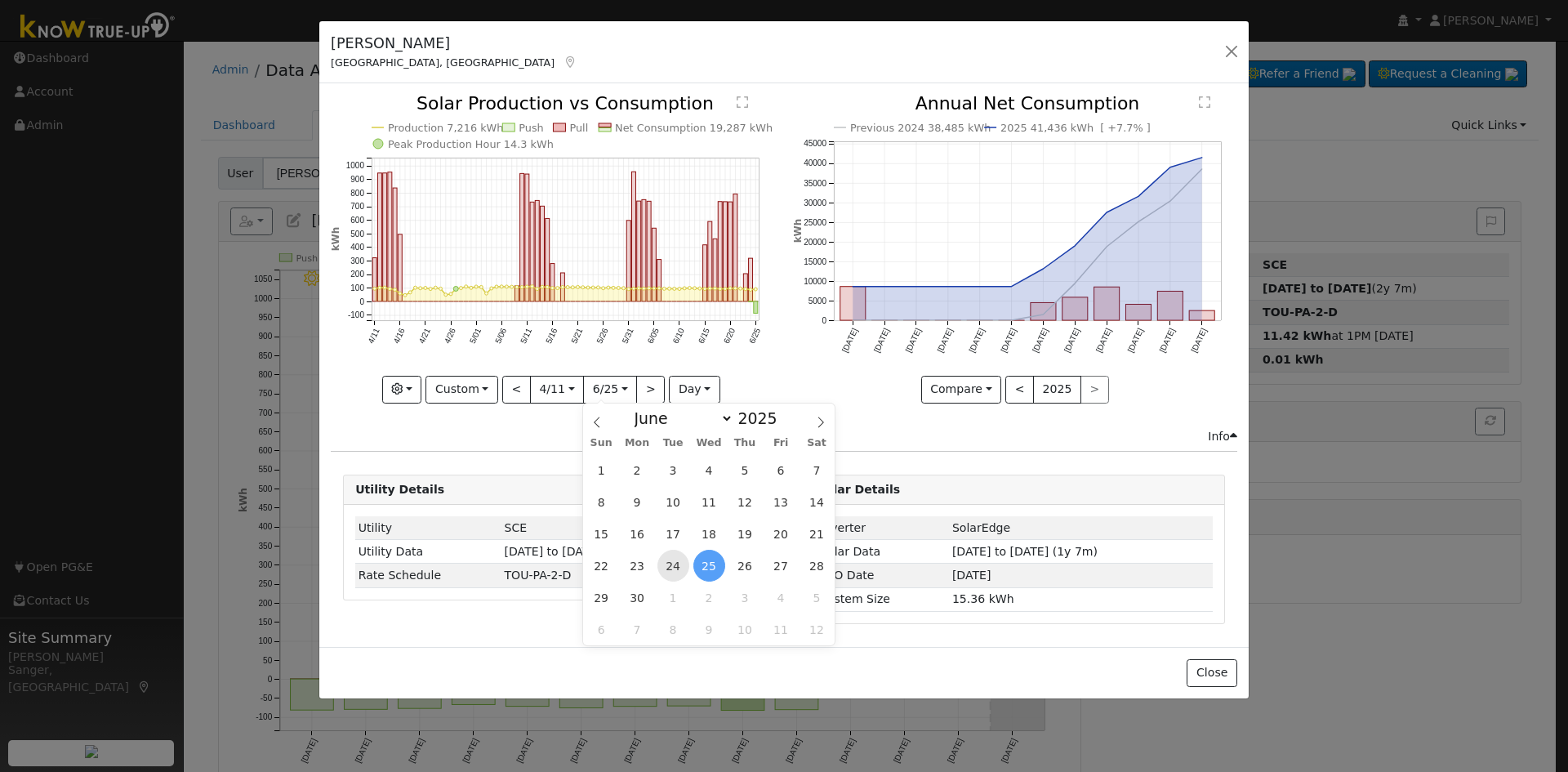
scroll to position [0, 0]
click at [667, 560] on span "24" at bounding box center [674, 565] width 32 height 32
type input "2025-06-24"
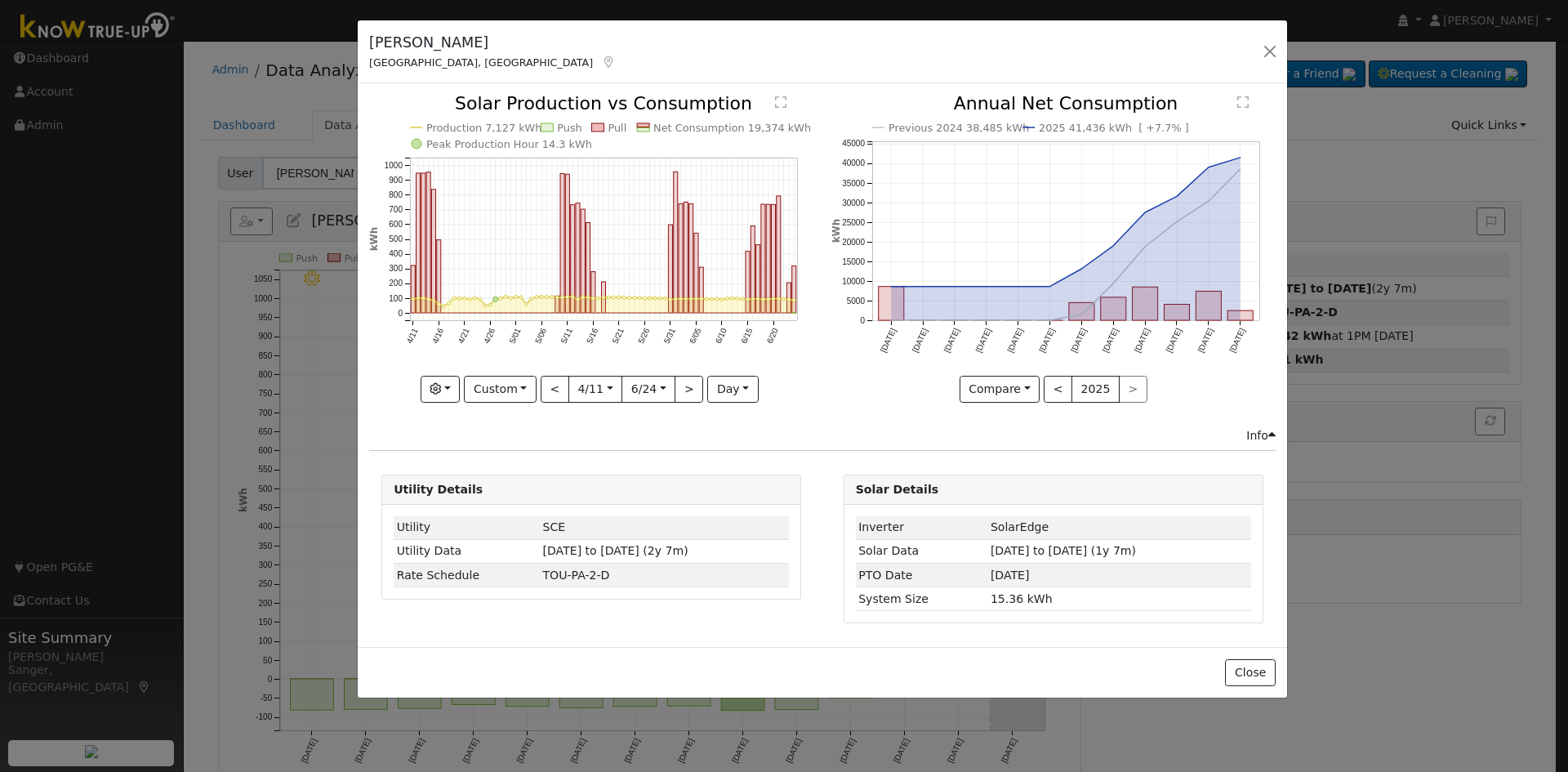
drag, startPoint x: 372, startPoint y: 46, endPoint x: 415, endPoint y: 45, distance: 43.0
click at [415, 45] on h5 "Frank Macaluso" at bounding box center [492, 42] width 246 height 21
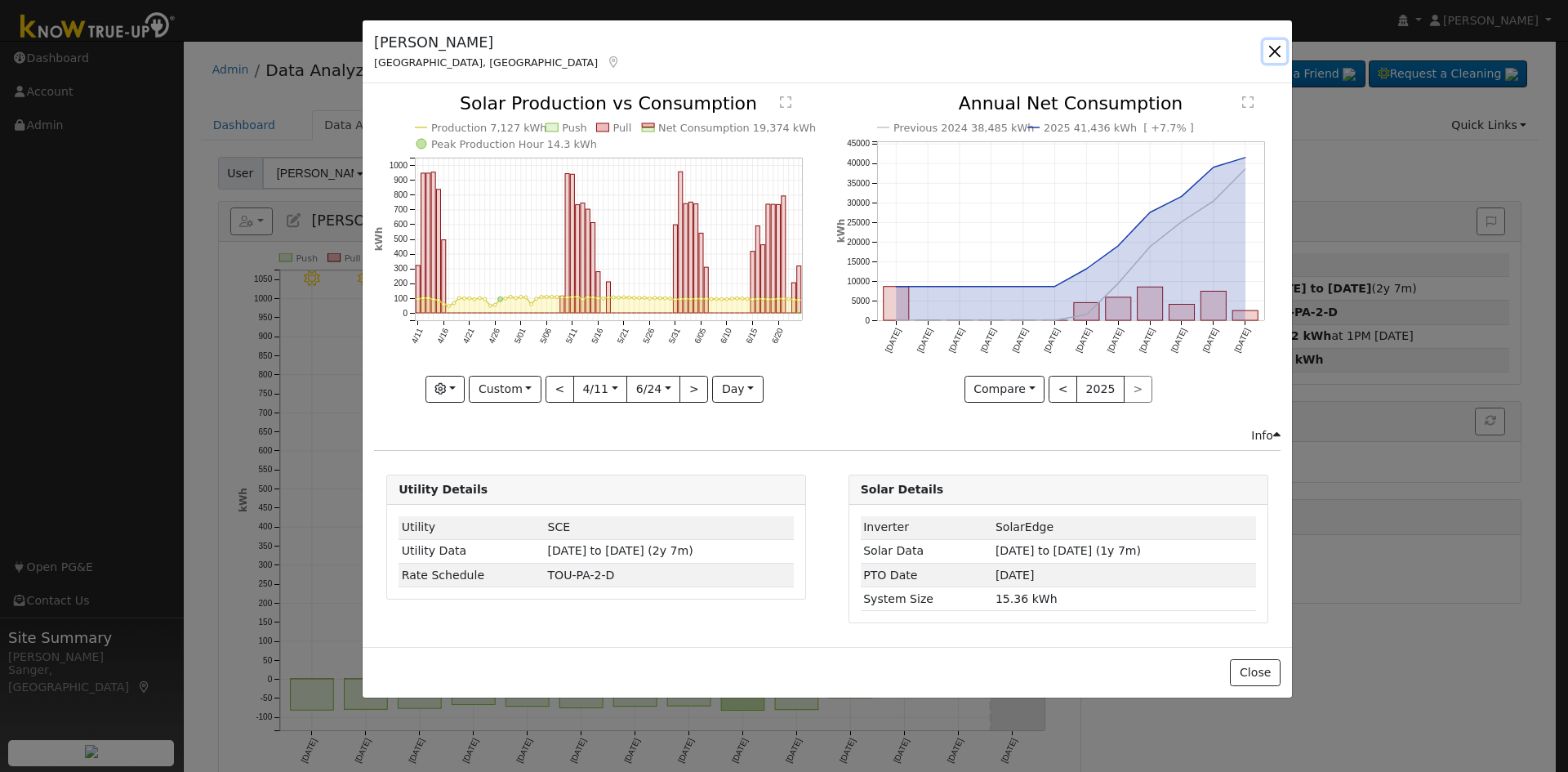
click at [1275, 50] on button "button" at bounding box center [1275, 51] width 23 height 23
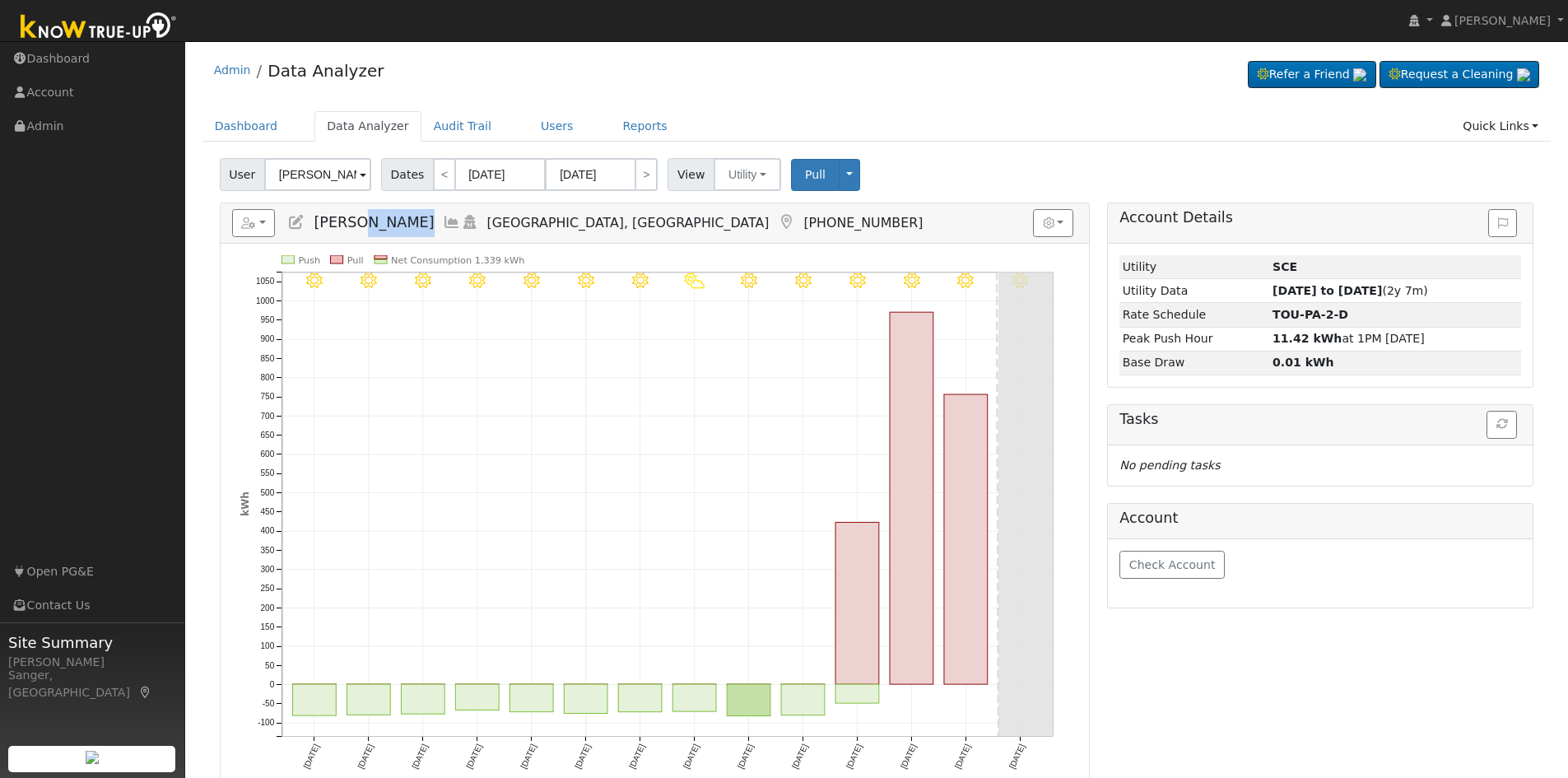
drag, startPoint x: 401, startPoint y: 221, endPoint x: 417, endPoint y: 221, distance: 16.0
click at [417, 221] on h5 "Reports Scenario Health Check Energy Audit Account Timeline User Audit Trail In…" at bounding box center [655, 223] width 845 height 28
copy span "Macaluso"
